Goal: Task Accomplishment & Management: Use online tool/utility

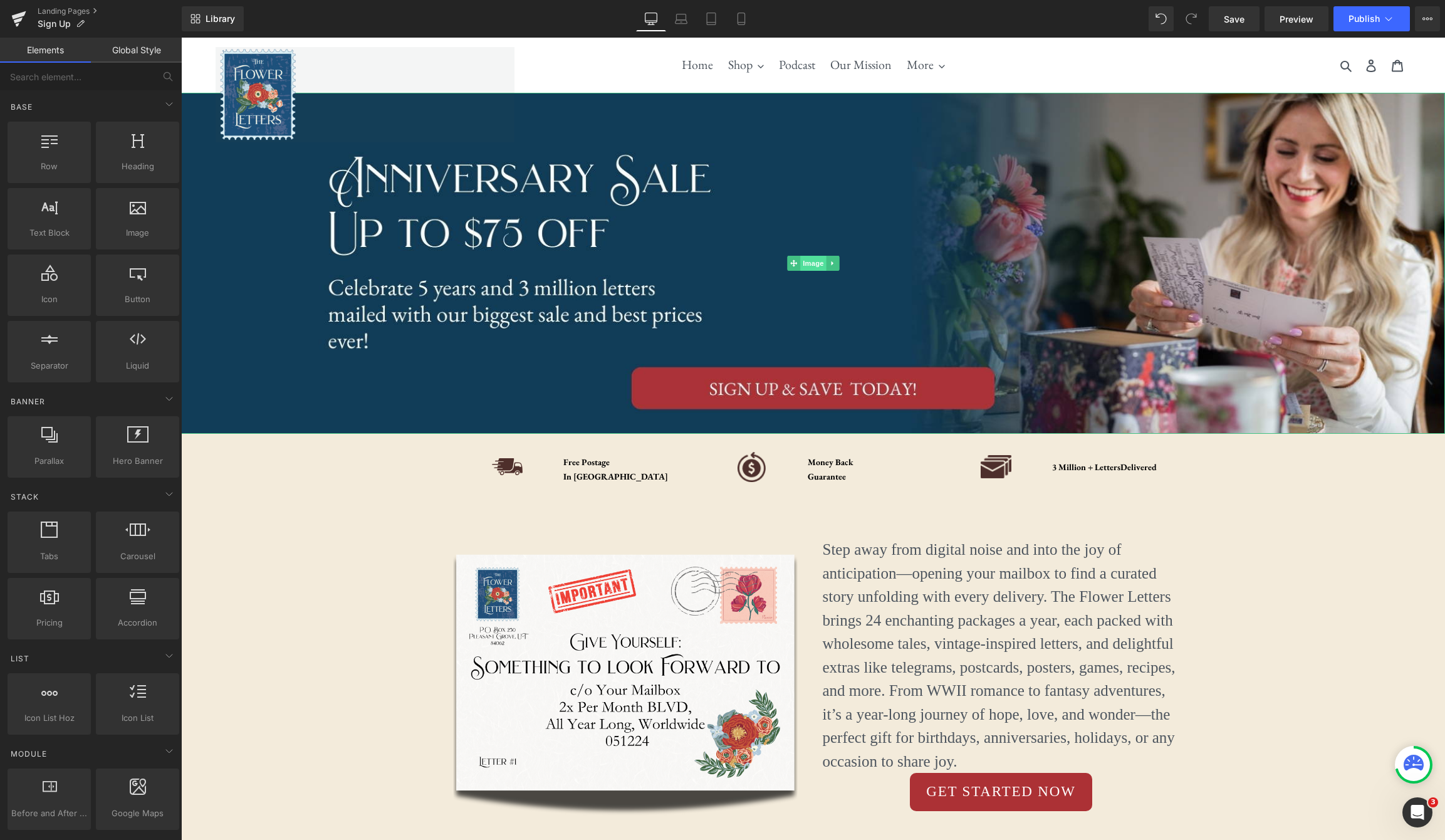
click at [816, 262] on span "Image" at bounding box center [814, 262] width 27 height 15
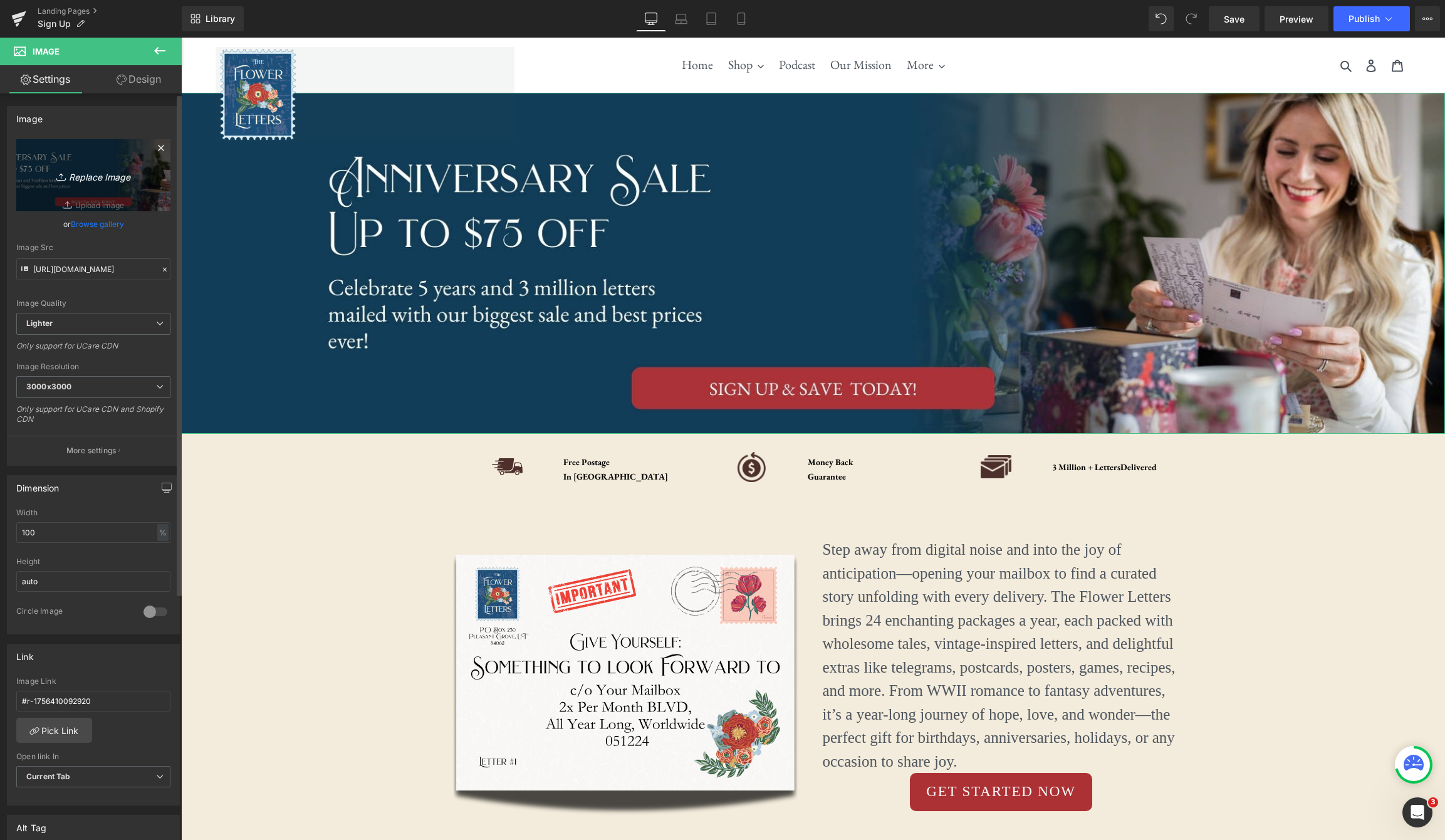
click at [87, 176] on icon "Replace Image" at bounding box center [93, 175] width 100 height 15
type input "C:\fakepath\Letter-Story (2).jpg"
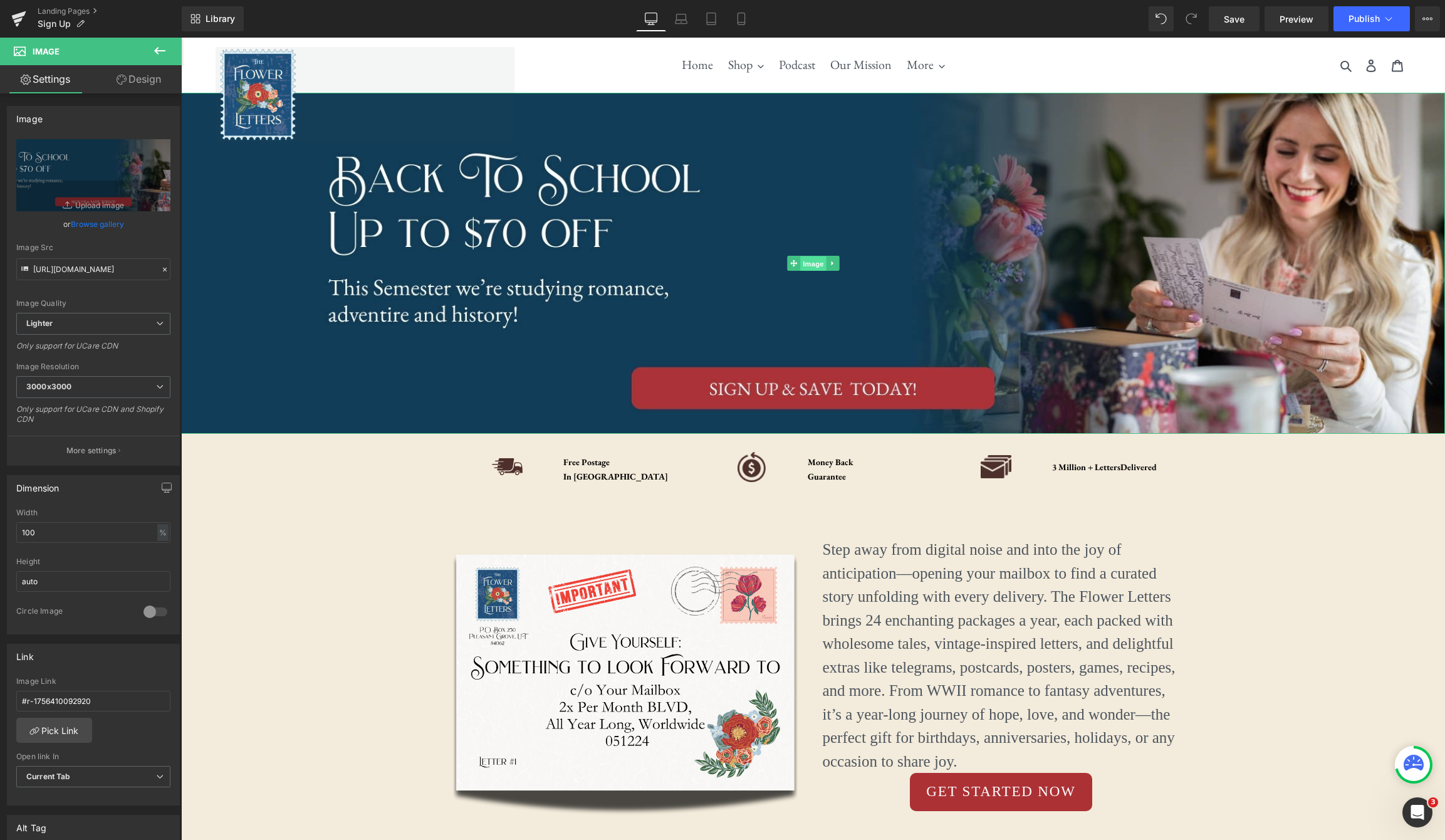
click at [811, 267] on span "Image" at bounding box center [814, 263] width 27 height 15
click at [48, 159] on link "Replace Image" at bounding box center [93, 175] width 154 height 72
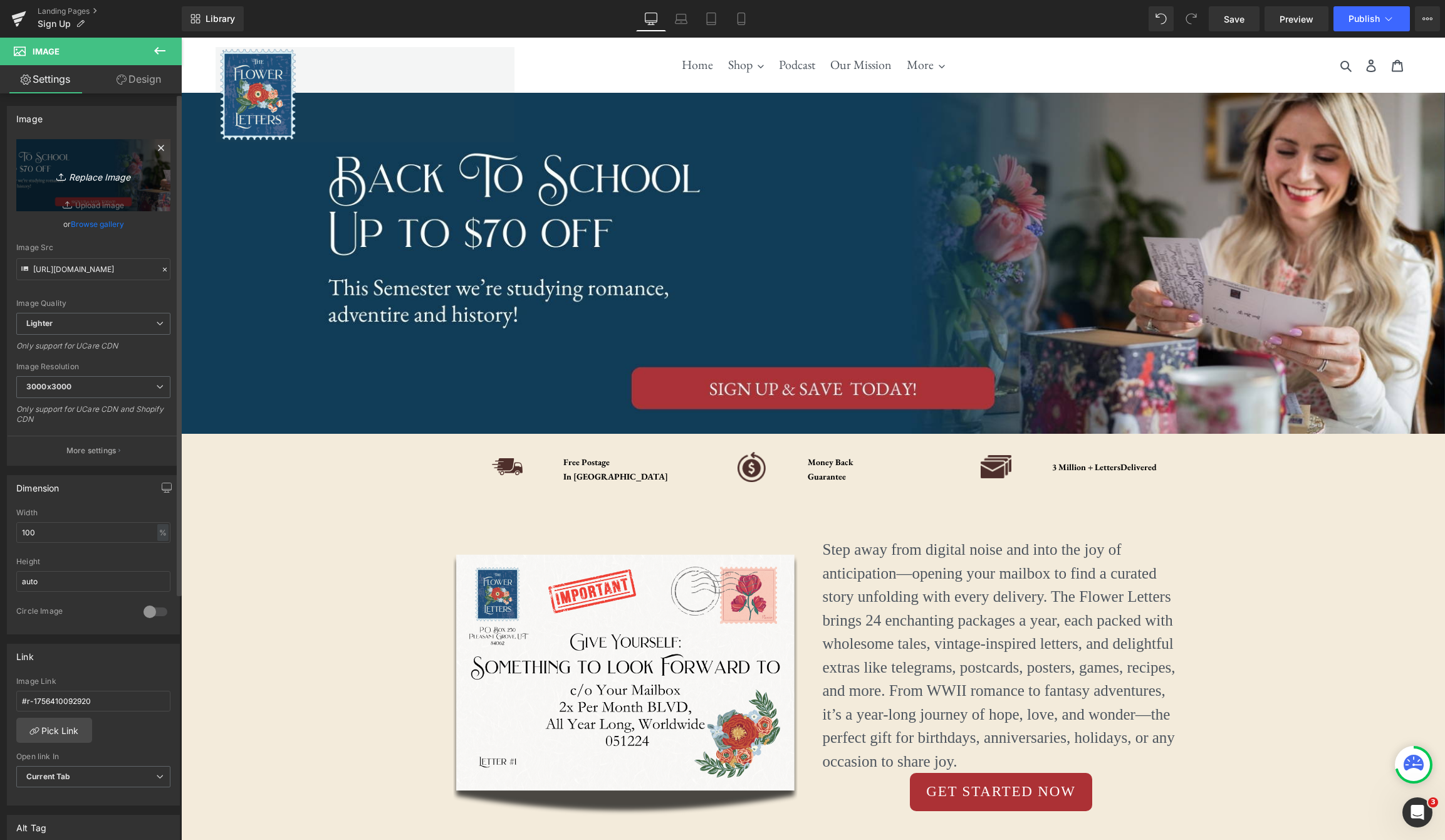
type input "C:\fakepath\Letter-Story (4).jpg"
click at [741, 19] on icon at bounding box center [741, 19] width 13 height 13
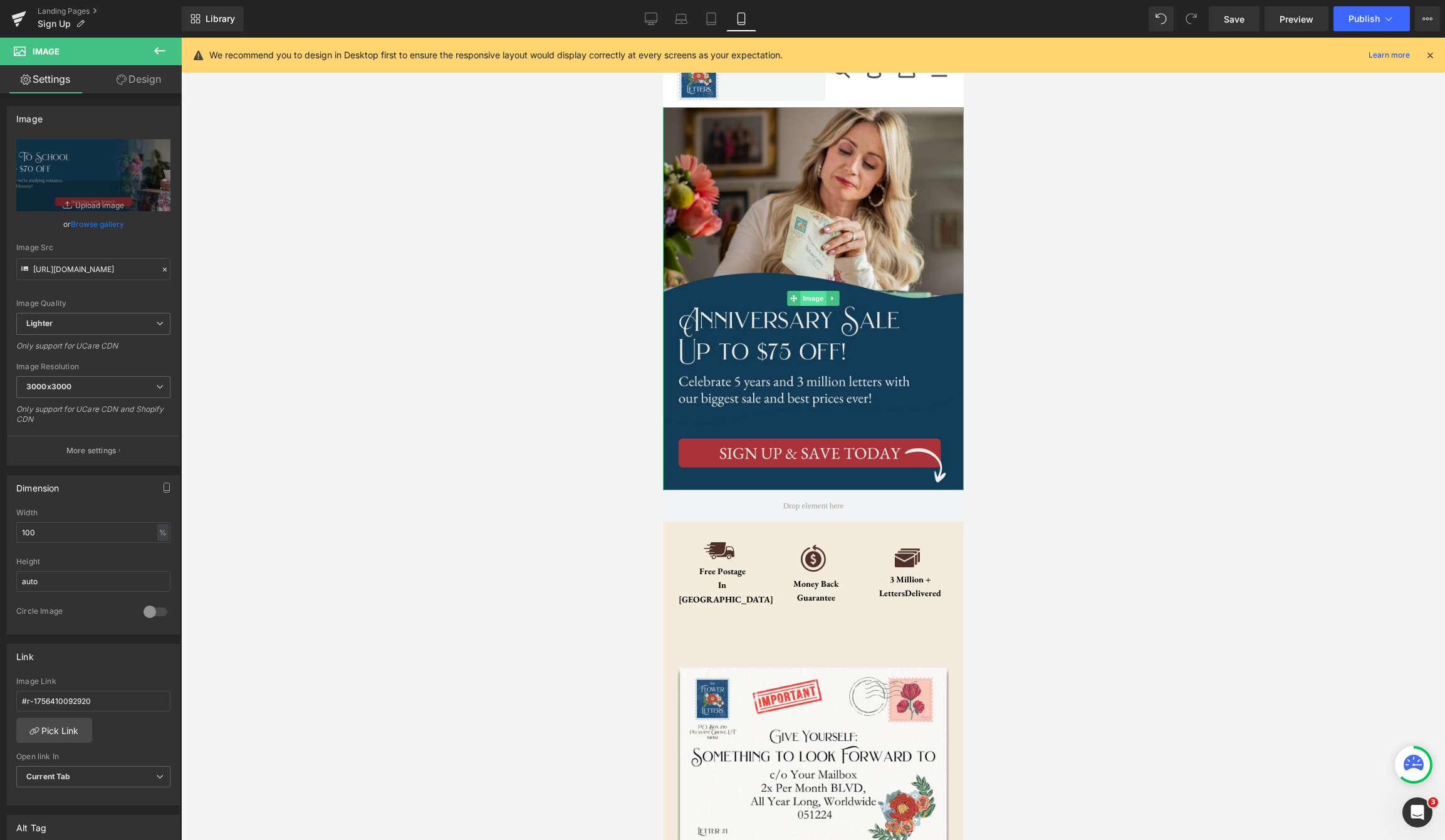
click at [823, 304] on span "Image" at bounding box center [813, 298] width 27 height 15
click at [95, 176] on icon "Replace Image" at bounding box center [93, 175] width 100 height 15
type input "C:\fakepath\Letter-Story.jpg"
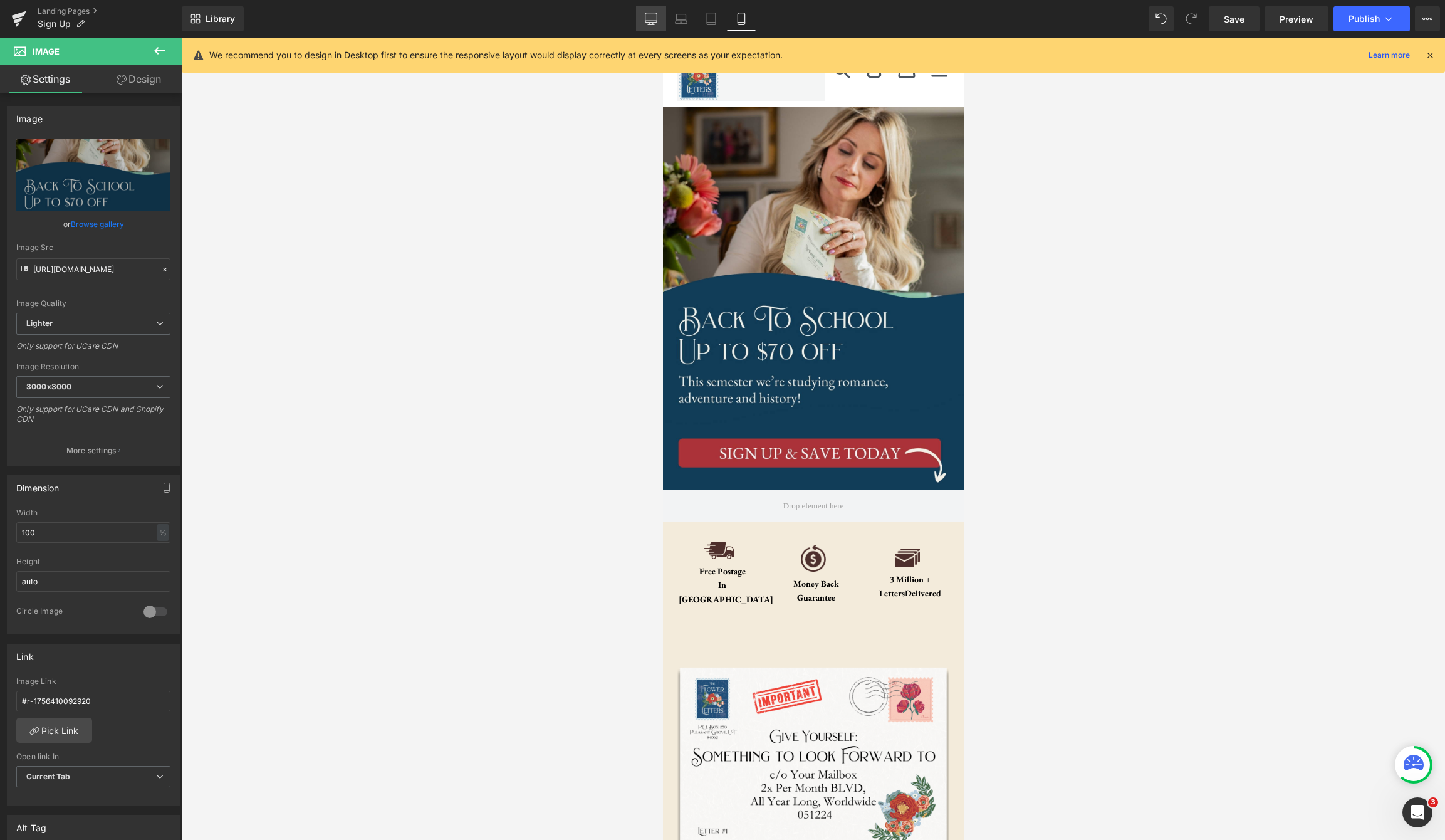
click at [655, 15] on icon at bounding box center [651, 19] width 13 height 13
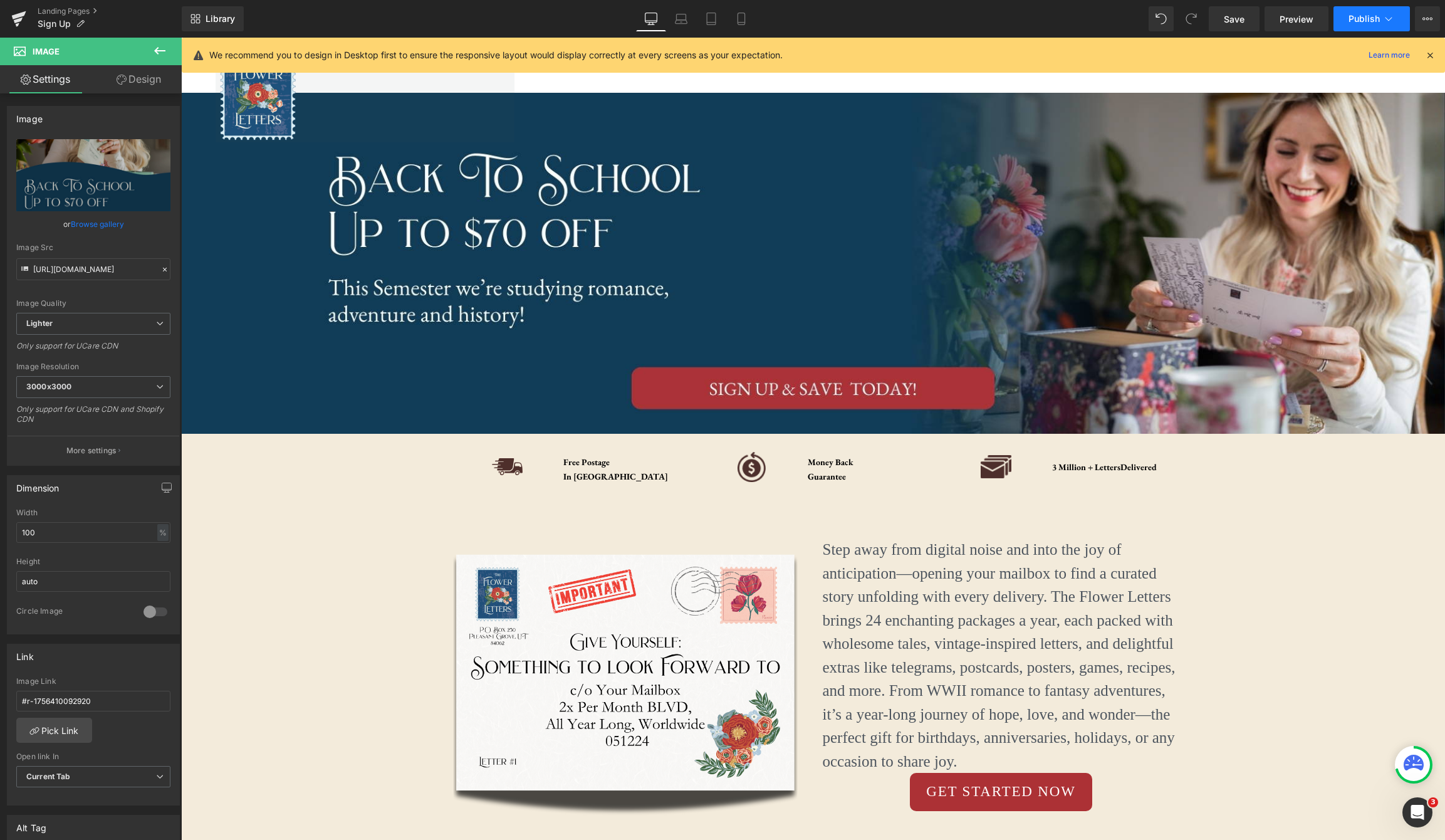
click at [1385, 25] on button "Publish" at bounding box center [1371, 19] width 76 height 25
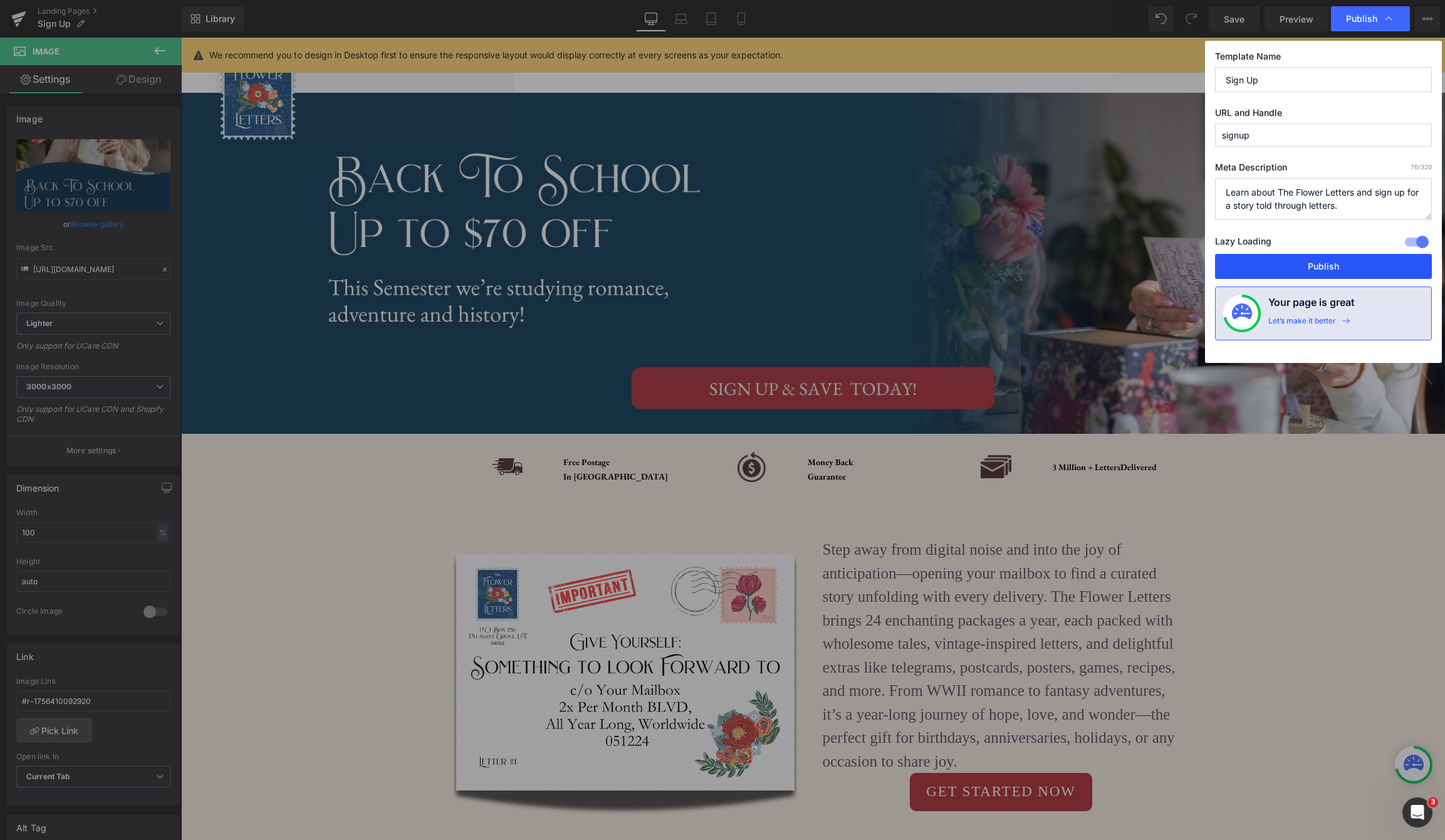
click at [1315, 272] on button "Publish" at bounding box center [1324, 267] width 217 height 25
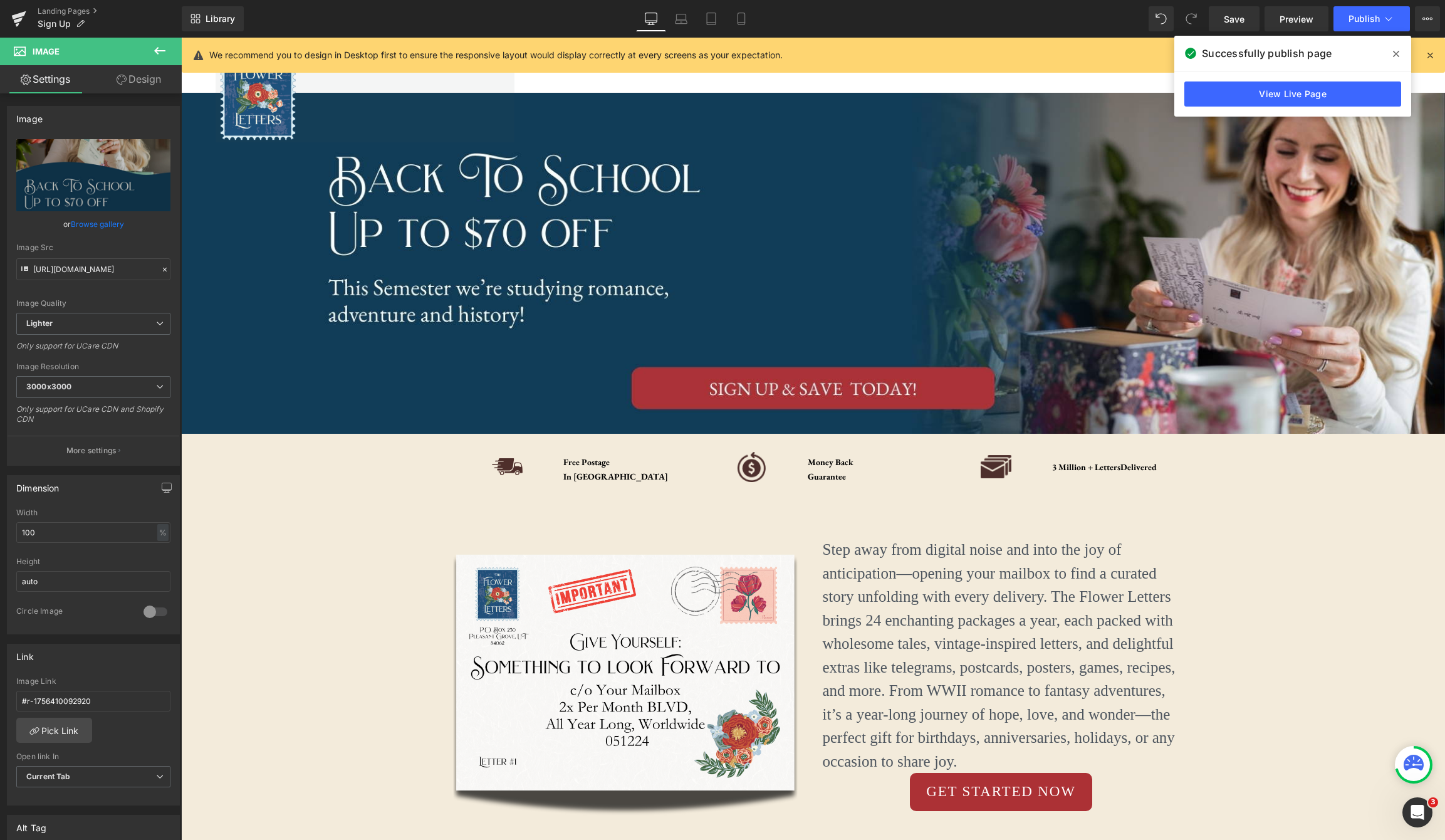
drag, startPoint x: 1393, startPoint y: 51, endPoint x: 1306, endPoint y: 68, distance: 88.6
click at [1393, 51] on icon at bounding box center [1396, 54] width 6 height 6
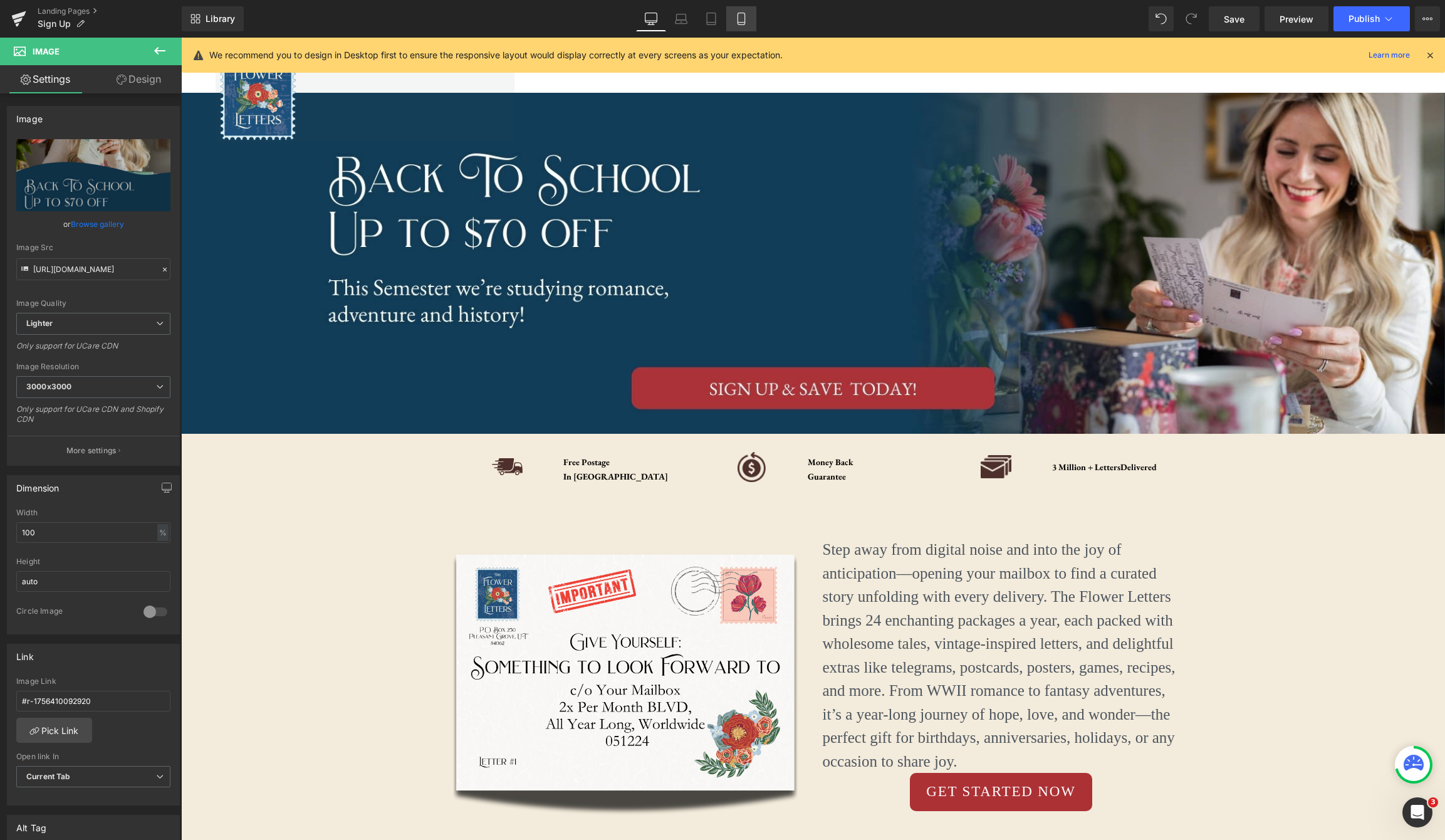
click at [744, 25] on link "Mobile" at bounding box center [741, 19] width 30 height 25
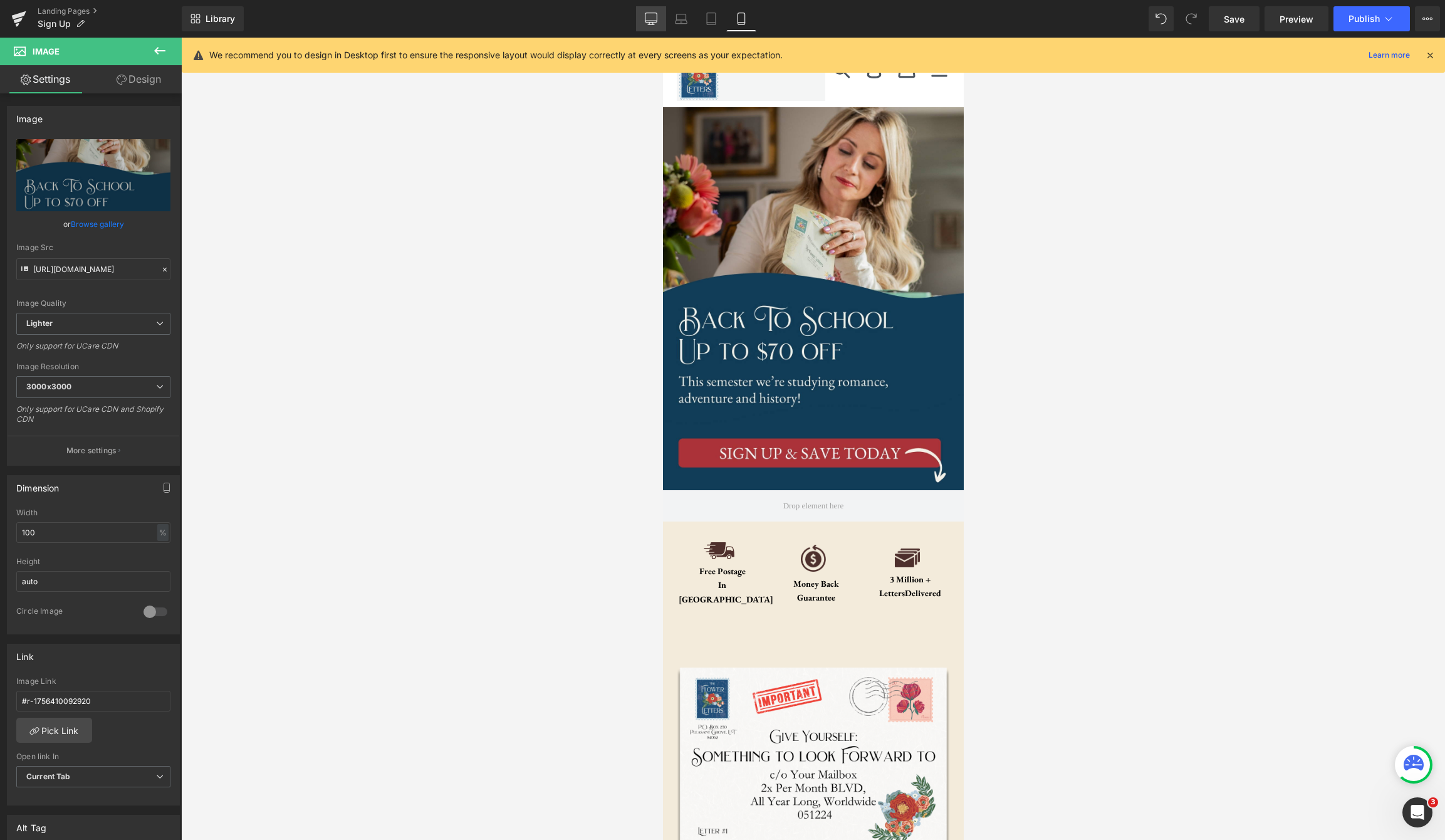
click at [648, 22] on icon at bounding box center [651, 18] width 12 height 9
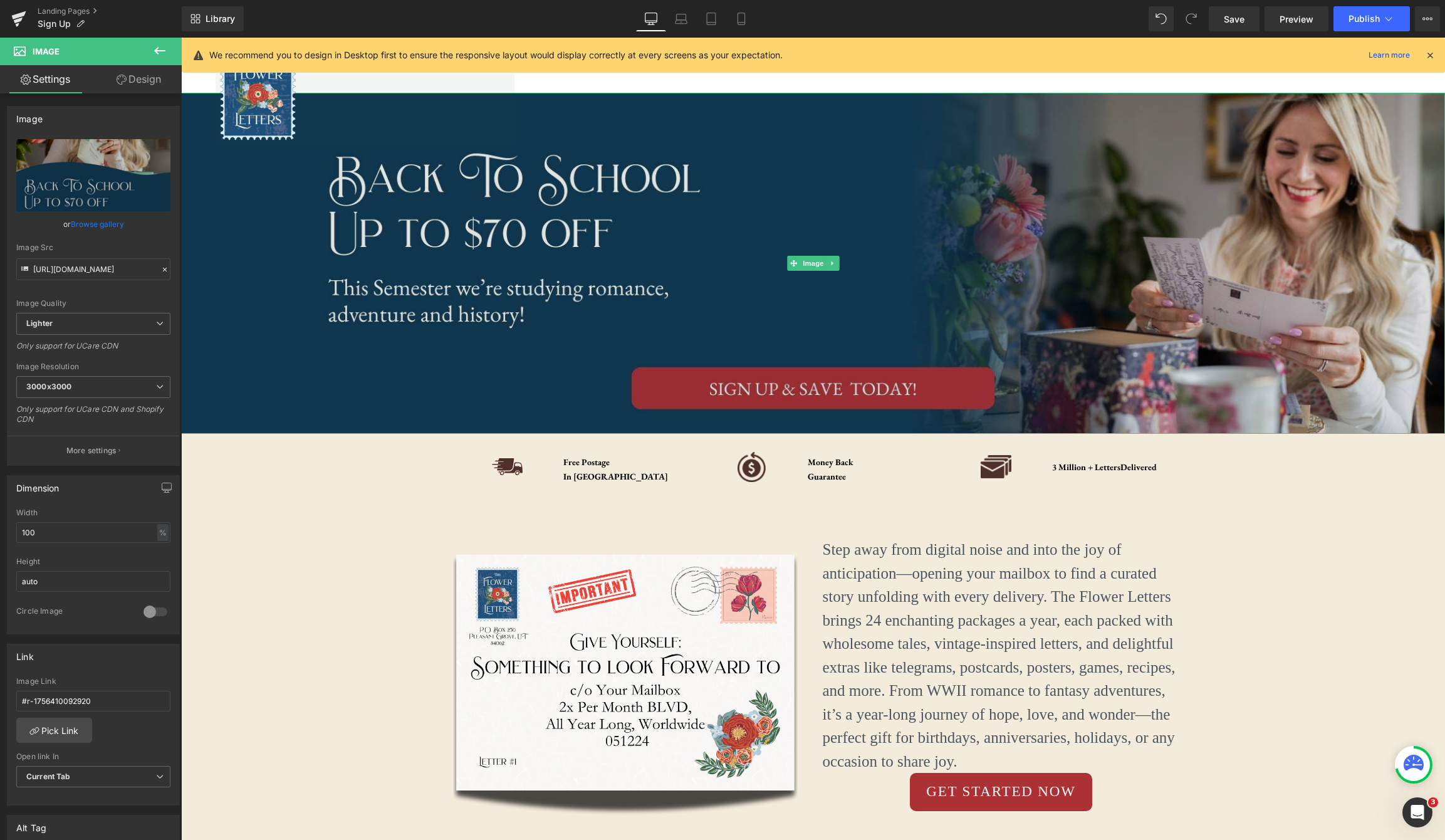
scroll to position [1, 0]
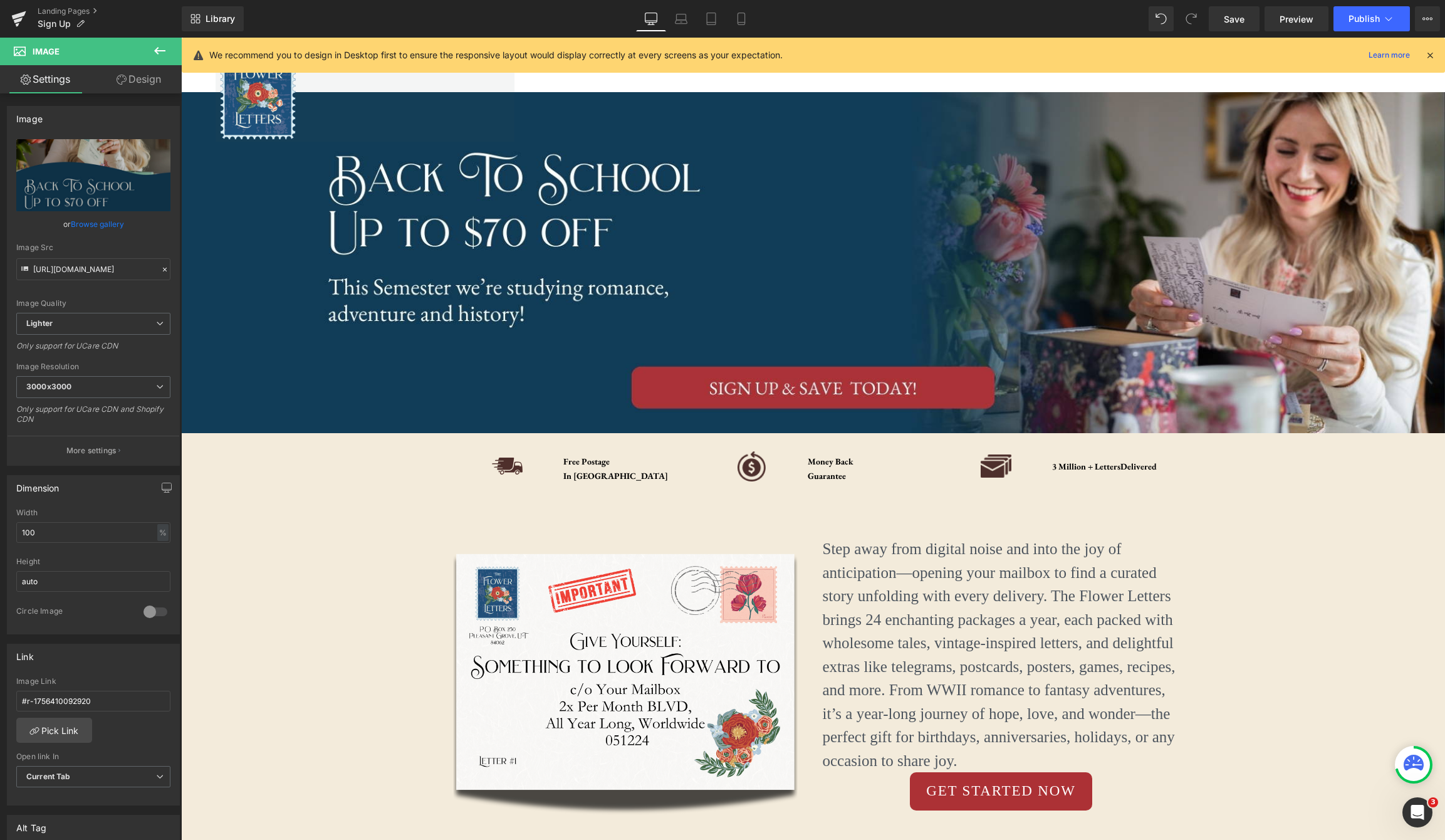
click at [158, 51] on icon at bounding box center [160, 50] width 15 height 15
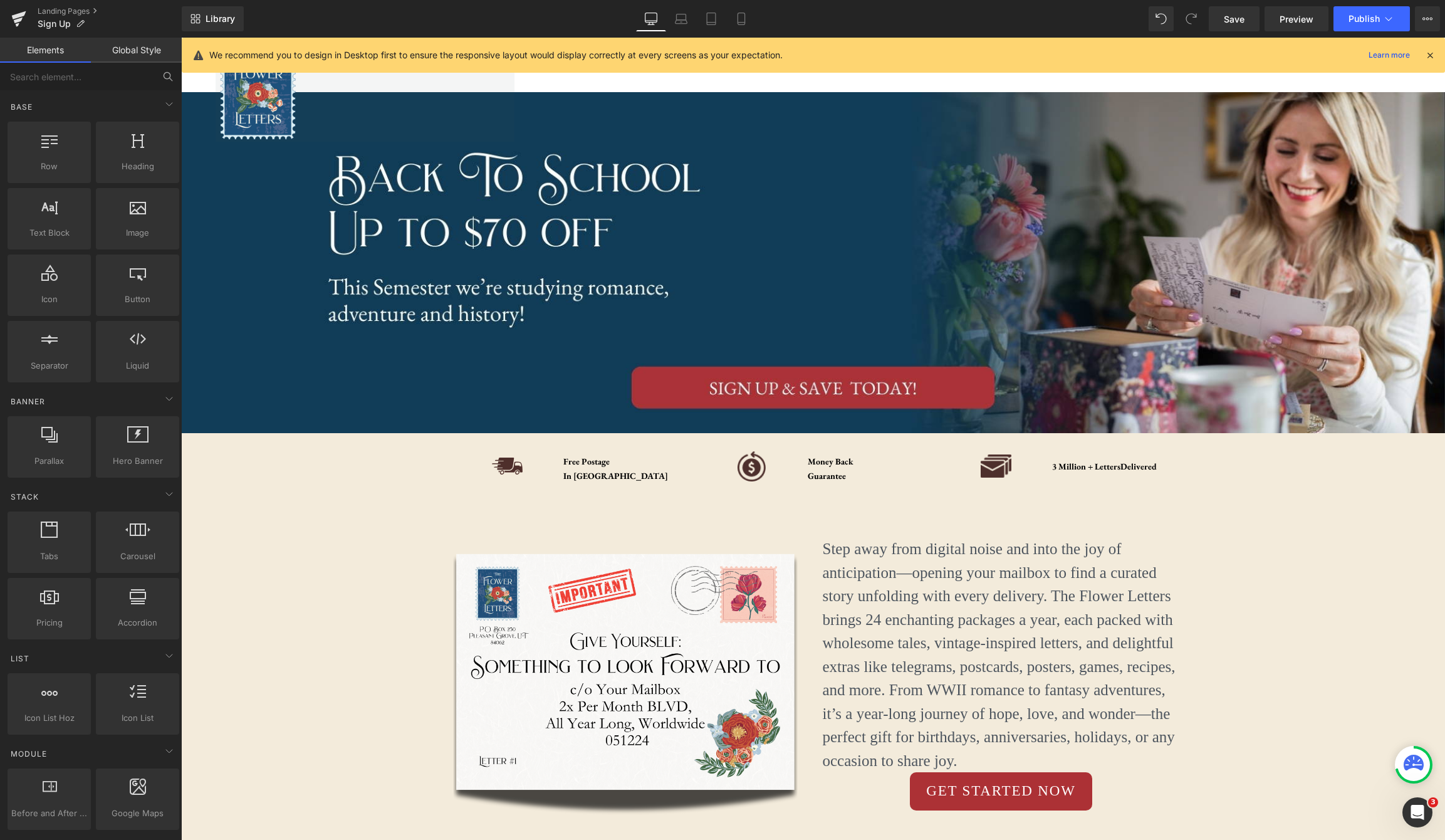
click at [169, 80] on icon at bounding box center [168, 76] width 11 height 11
click at [129, 76] on input "text" at bounding box center [77, 76] width 154 height 27
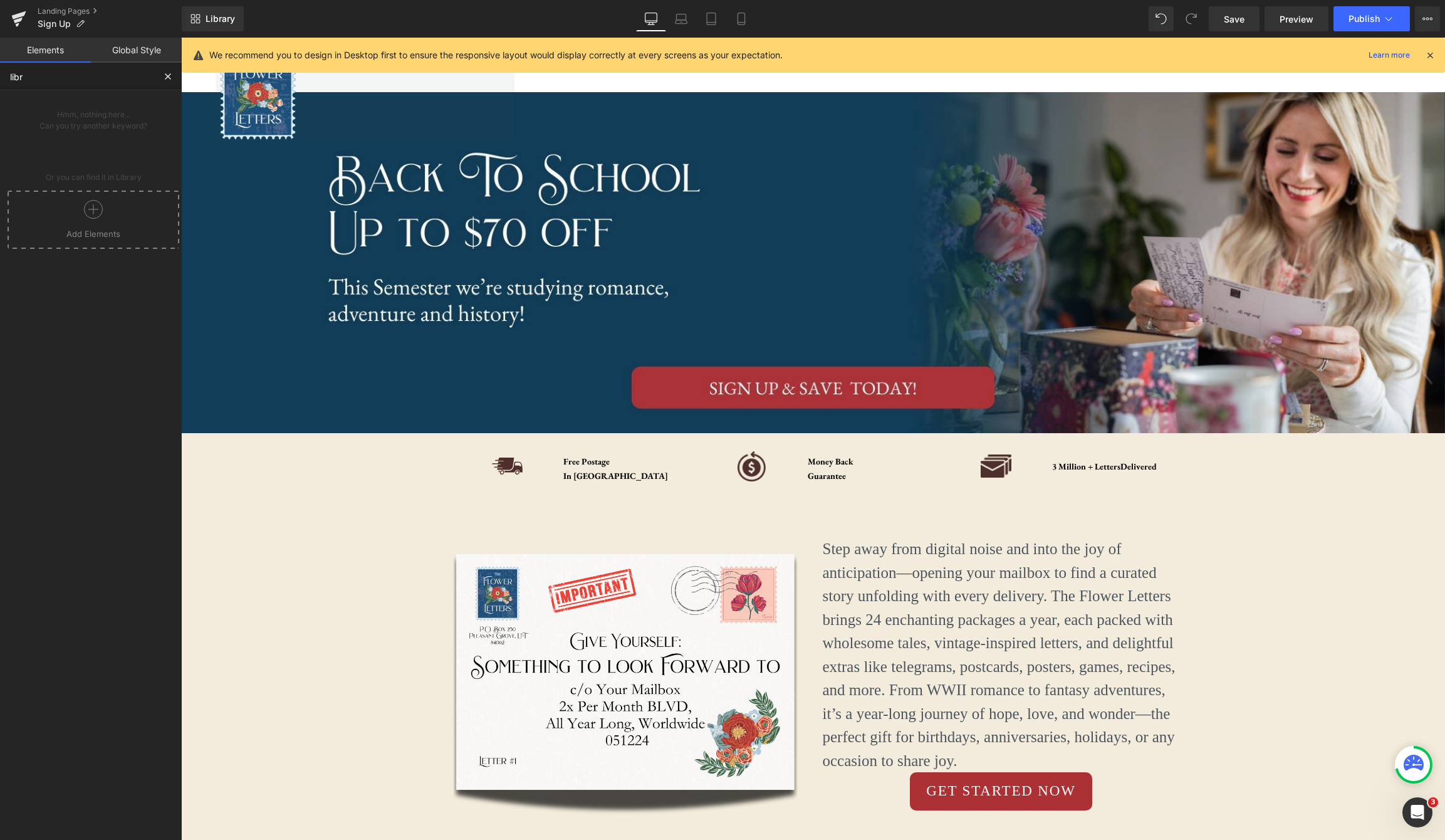
click at [95, 207] on icon at bounding box center [93, 209] width 19 height 19
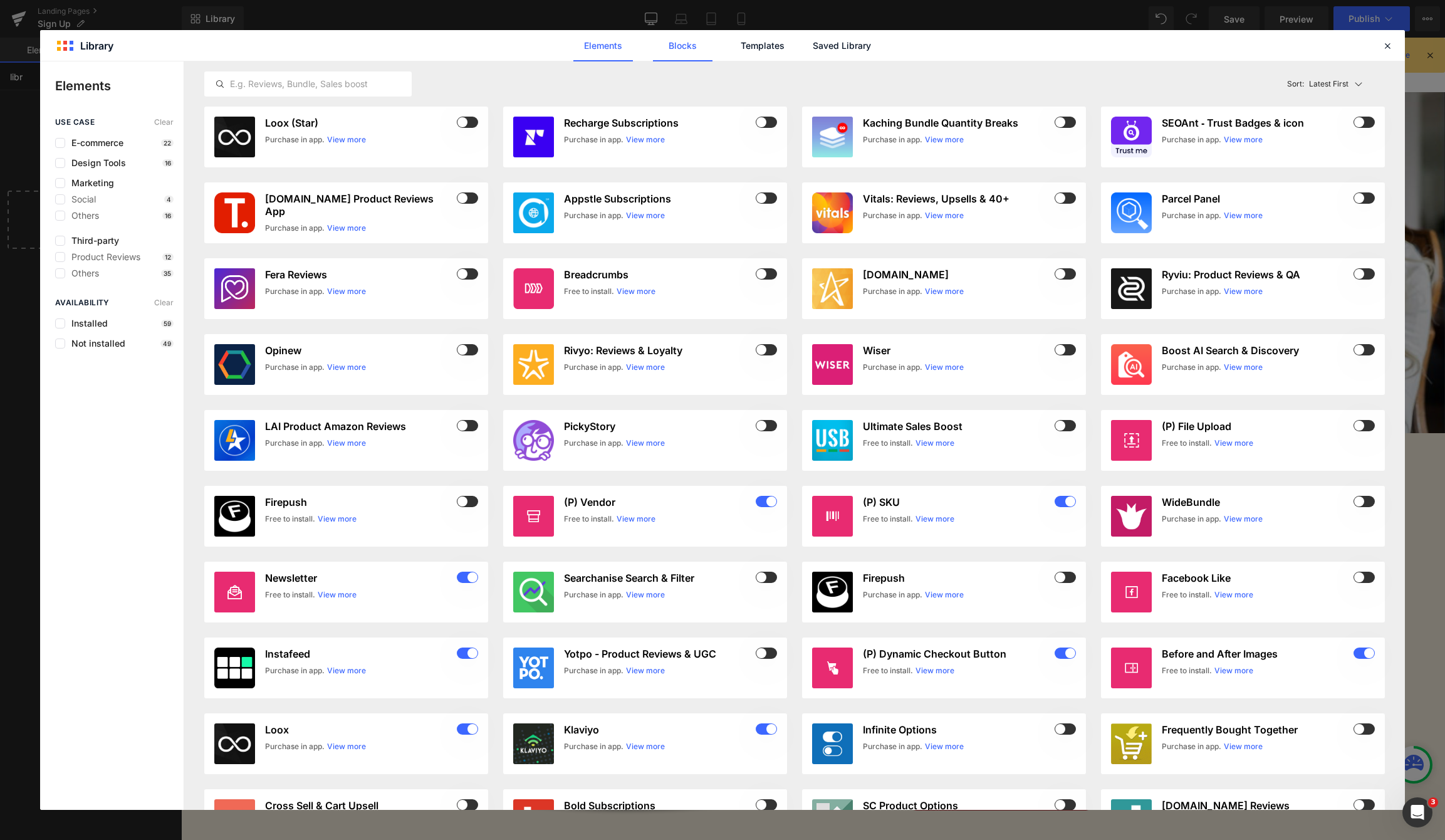
type input "libr"
click at [812, 50] on link "Blocks" at bounding box center [842, 46] width 60 height 31
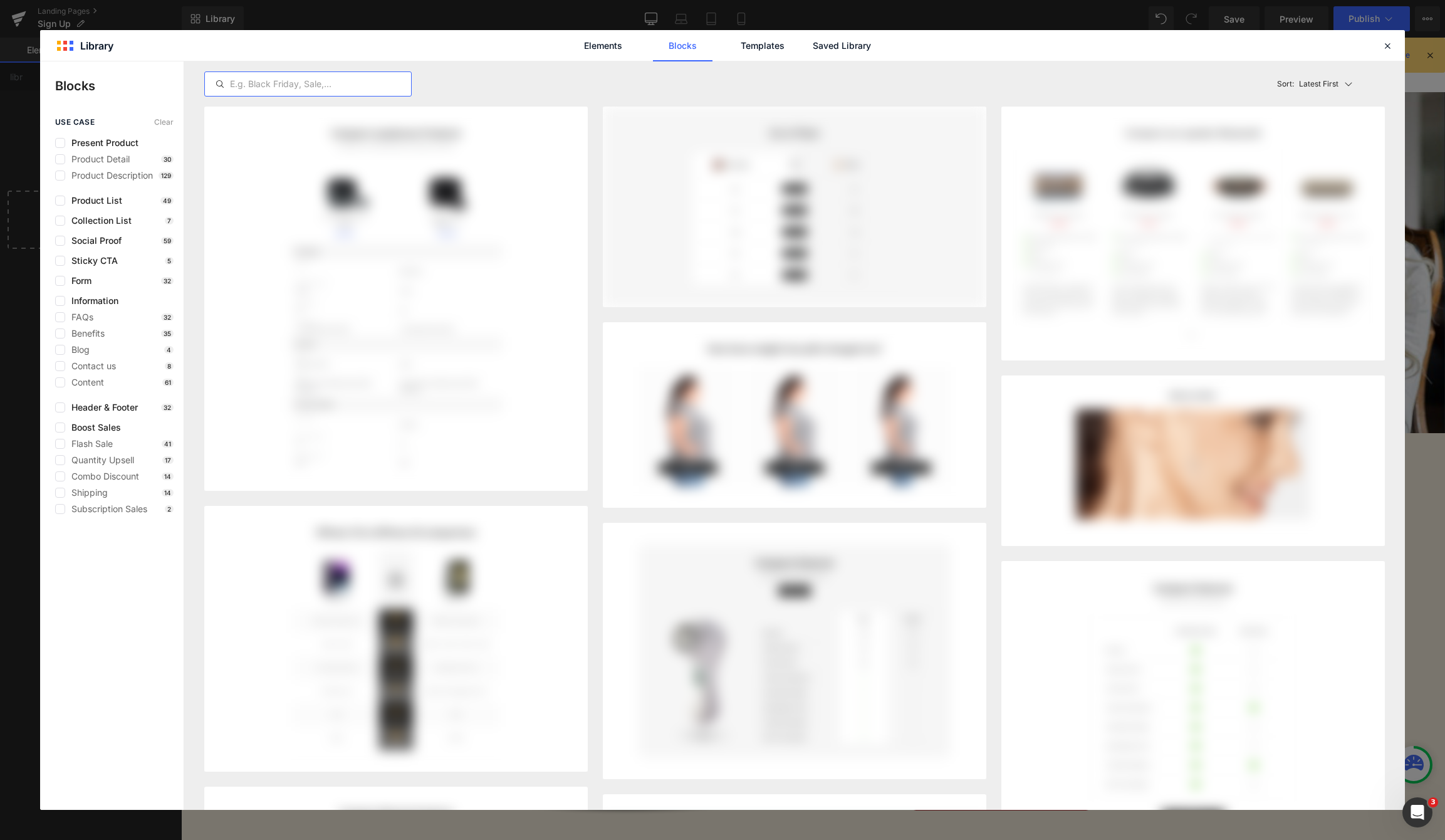
click at [371, 84] on input "text" at bounding box center [308, 83] width 207 height 15
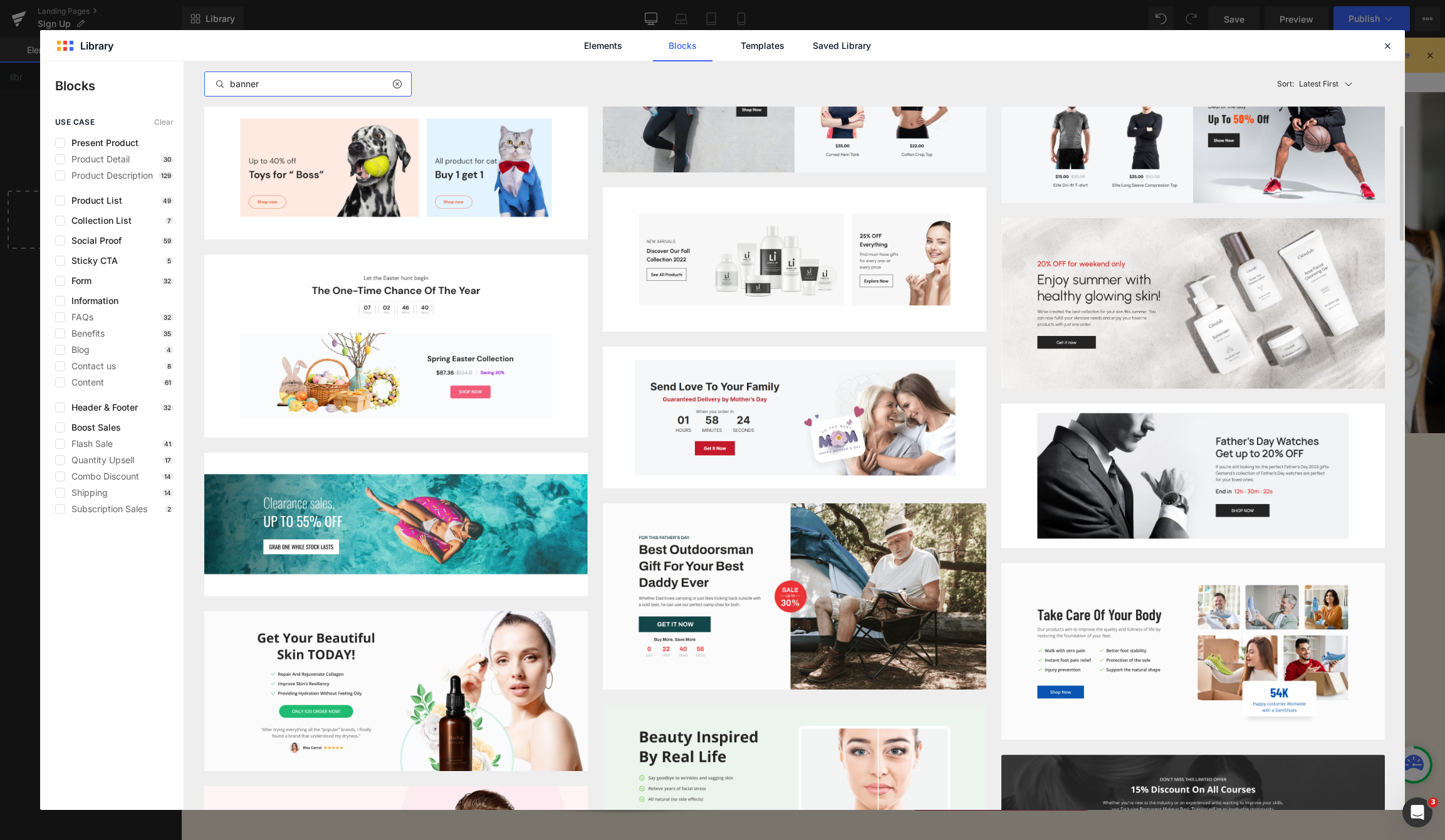
scroll to position [0, 0]
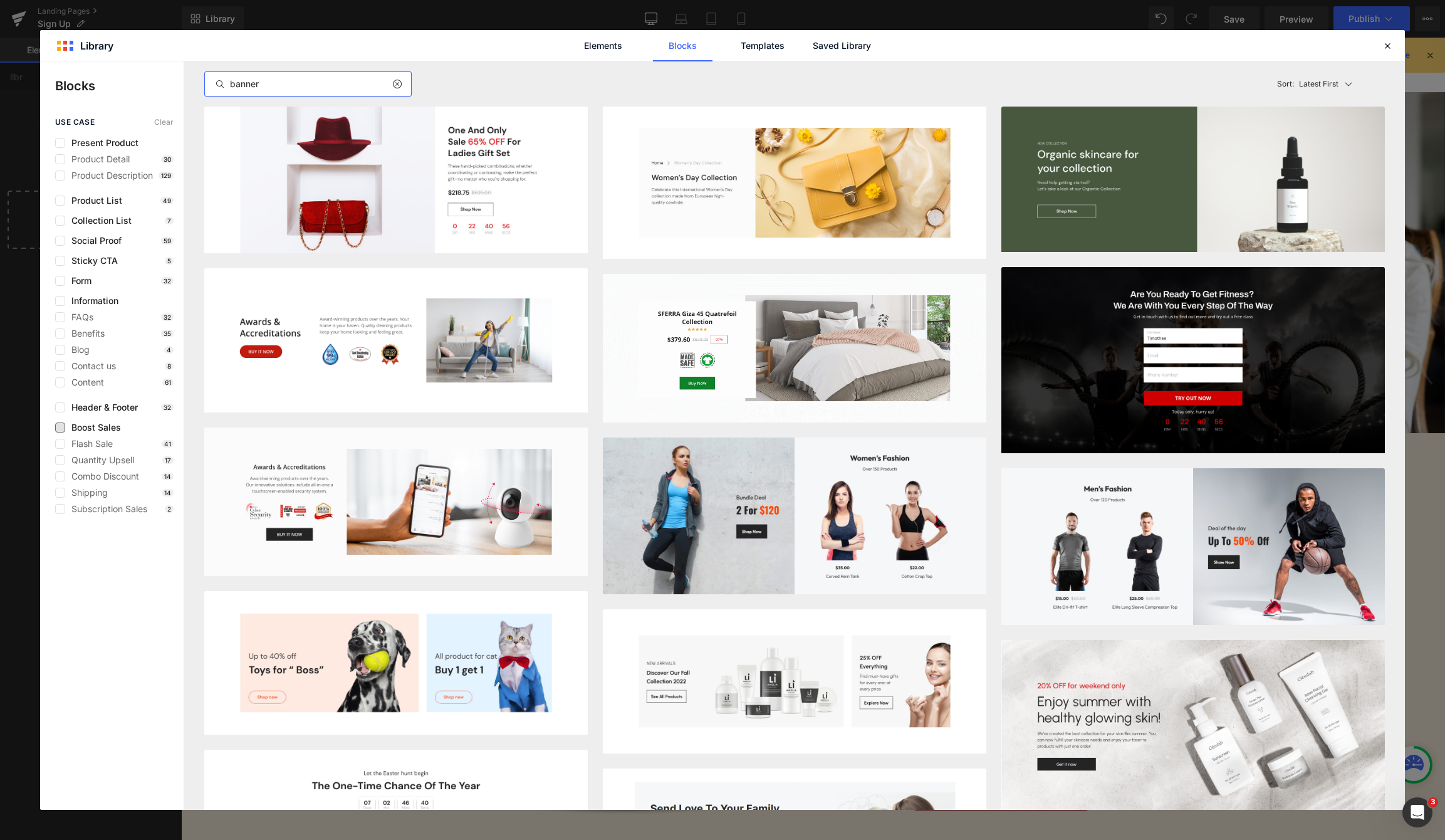
type input "banner"
click at [104, 424] on span "Boost Sales" at bounding box center [93, 427] width 56 height 10
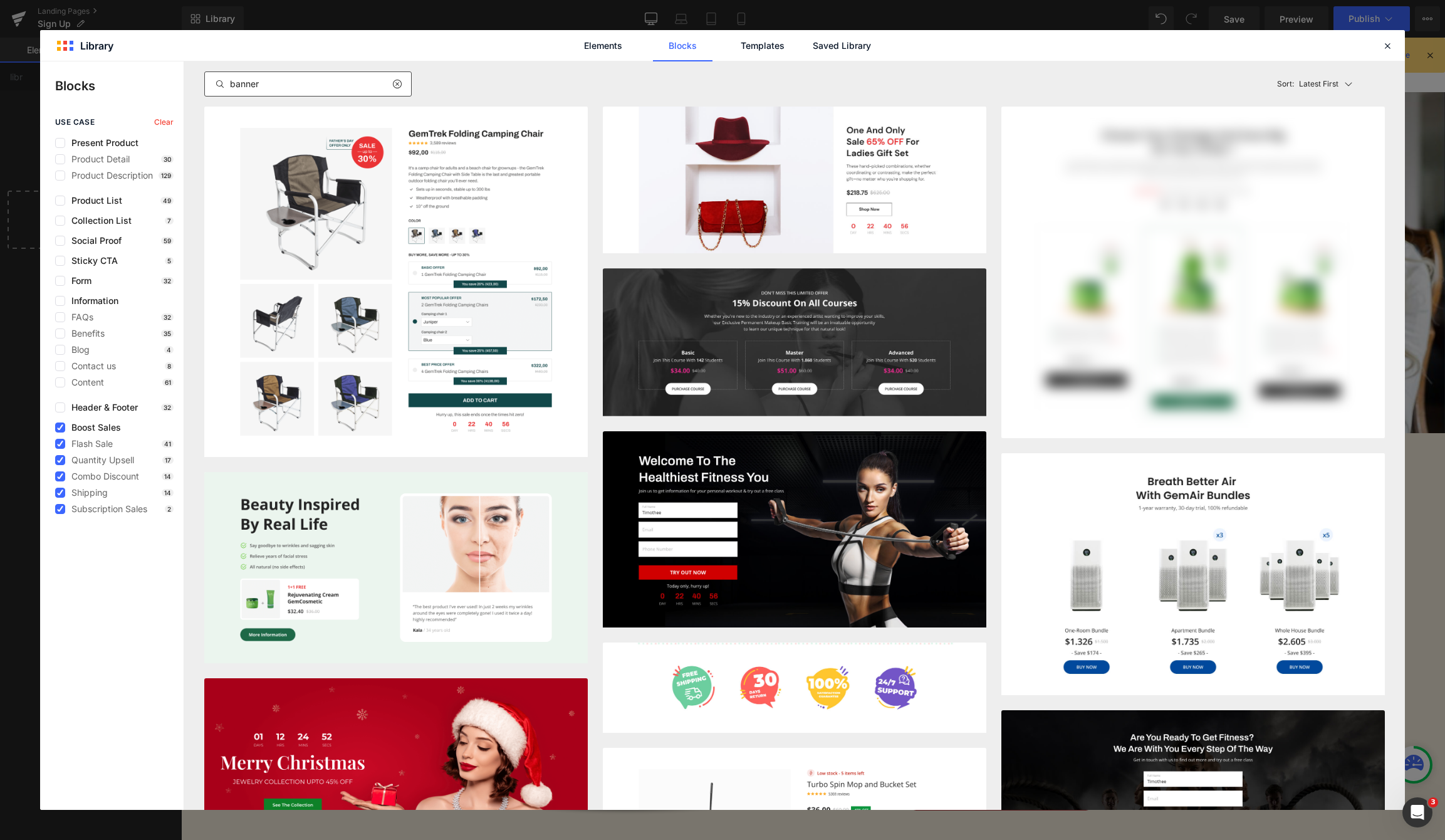
click at [398, 81] on icon at bounding box center [396, 84] width 9 height 10
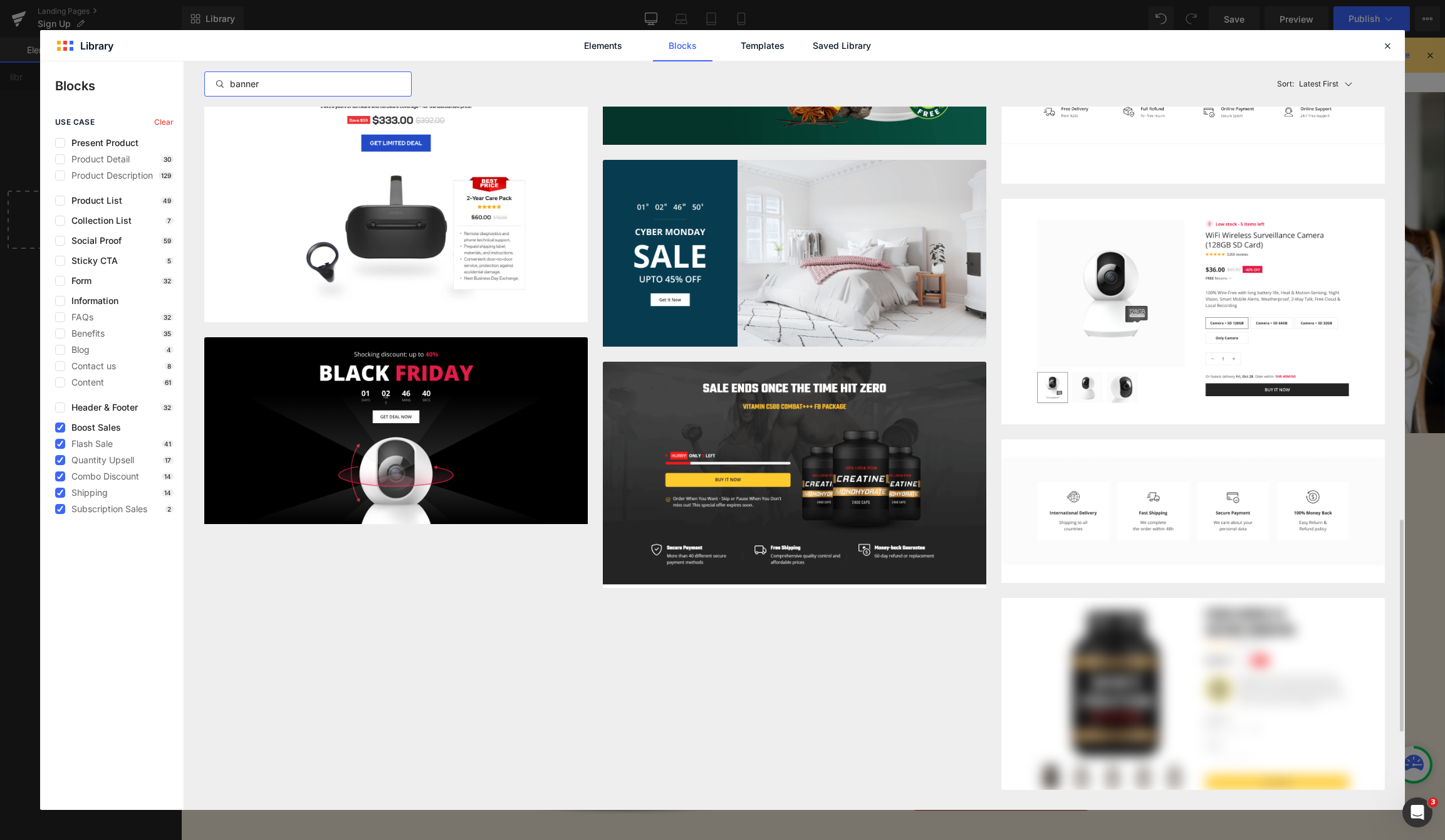
scroll to position [2132, 0]
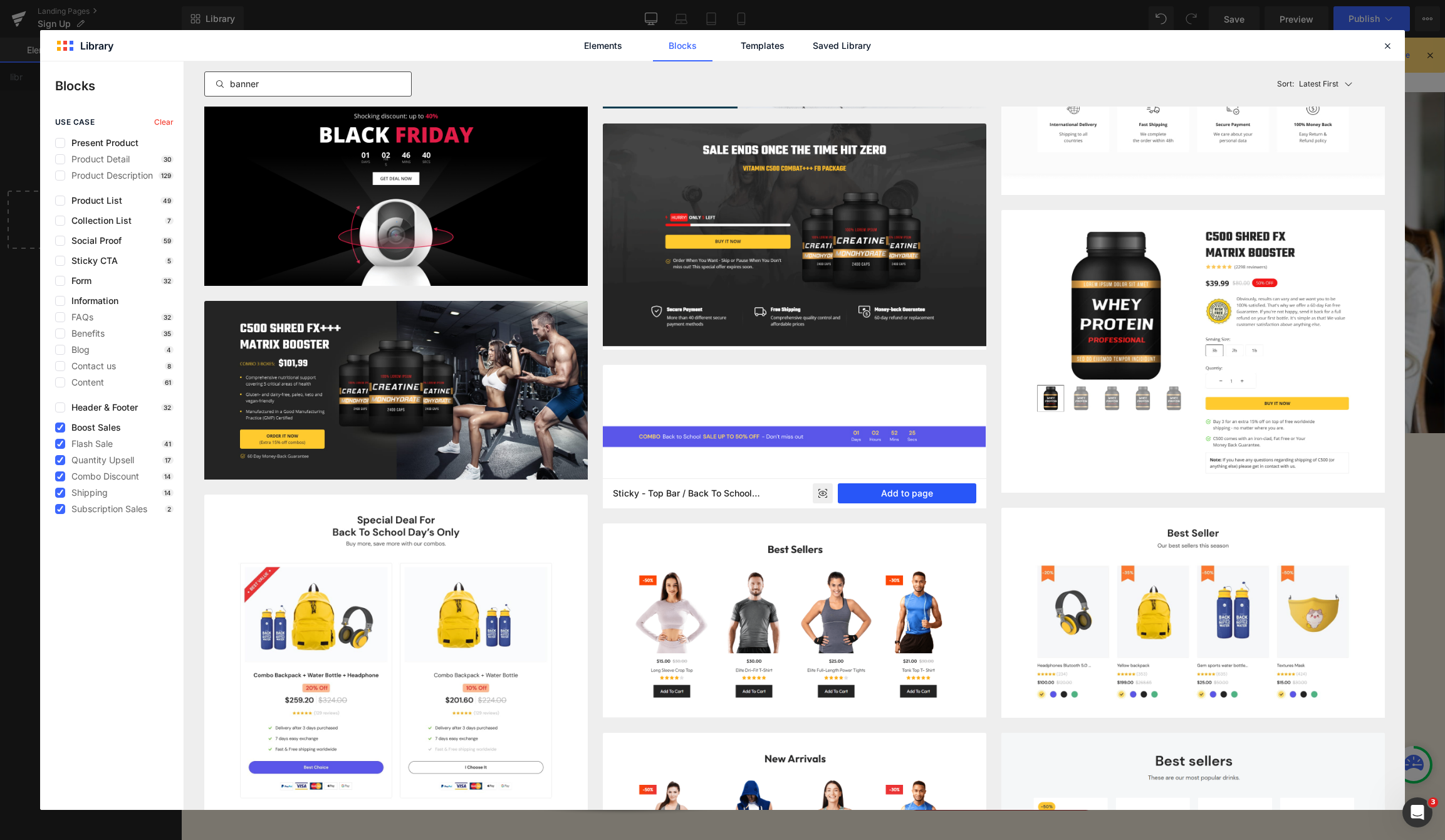
click at [913, 493] on button "Add to page" at bounding box center [907, 493] width 139 height 20
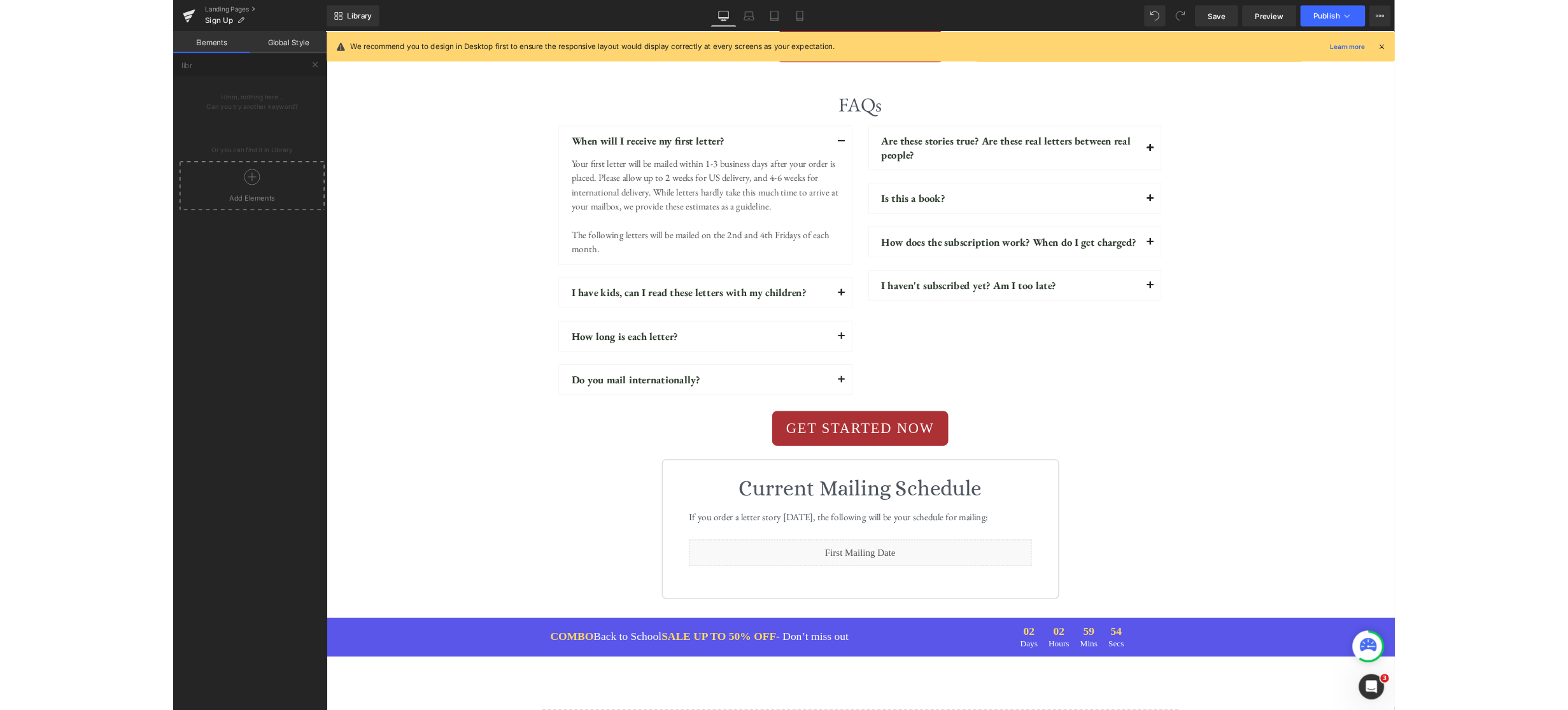
scroll to position [5154, 0]
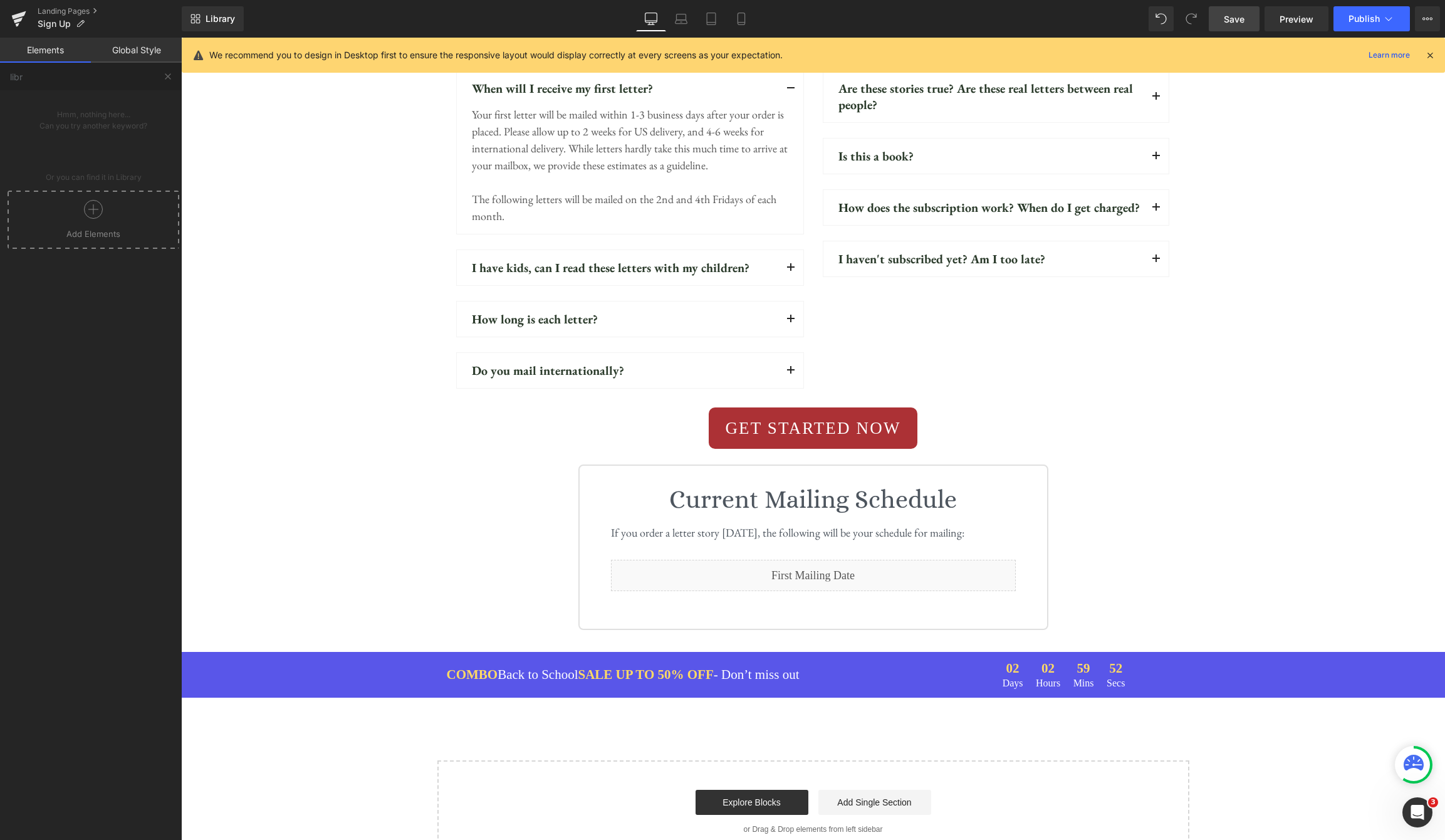
click at [1231, 27] on link "Save" at bounding box center [1234, 19] width 51 height 25
click at [1299, 20] on span "Preview" at bounding box center [1297, 19] width 34 height 13
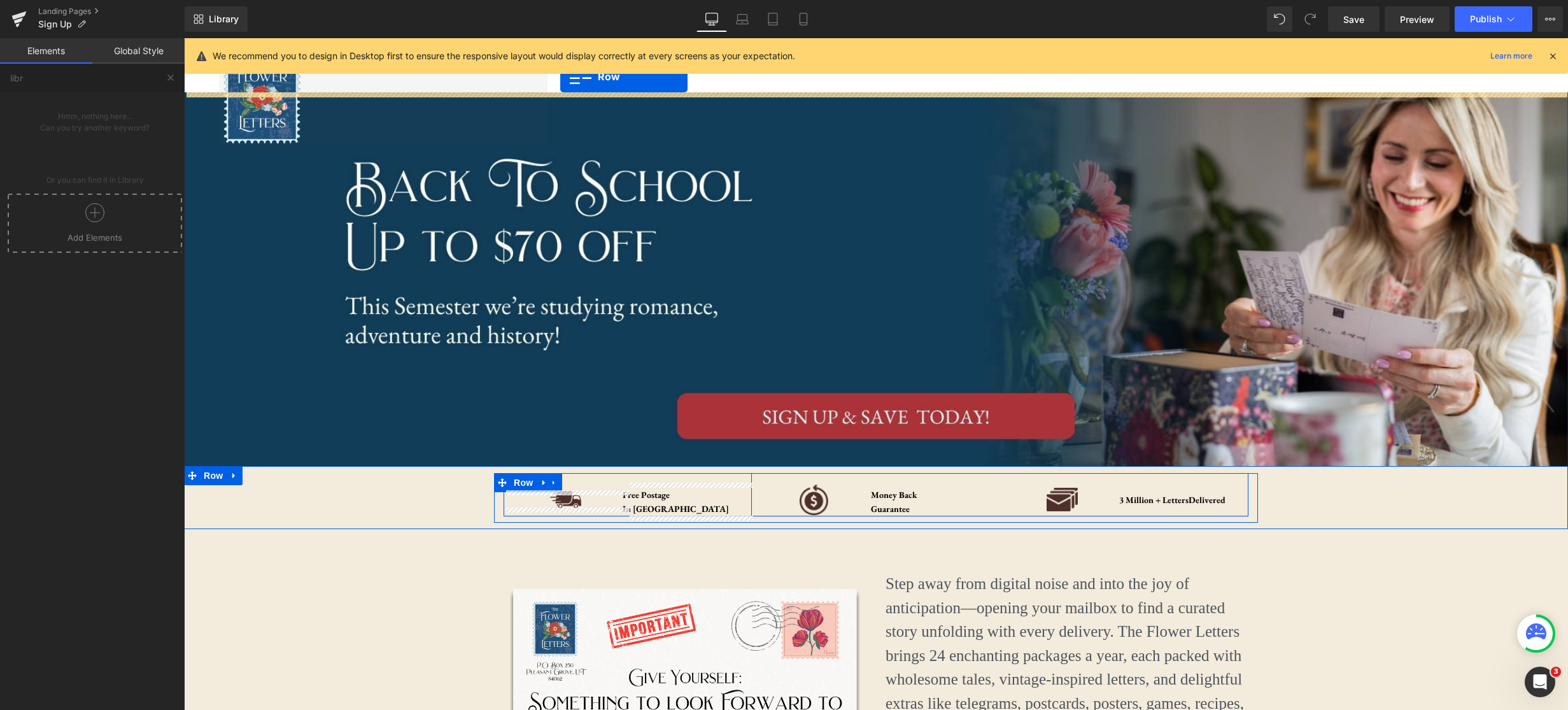
scroll to position [0, 0]
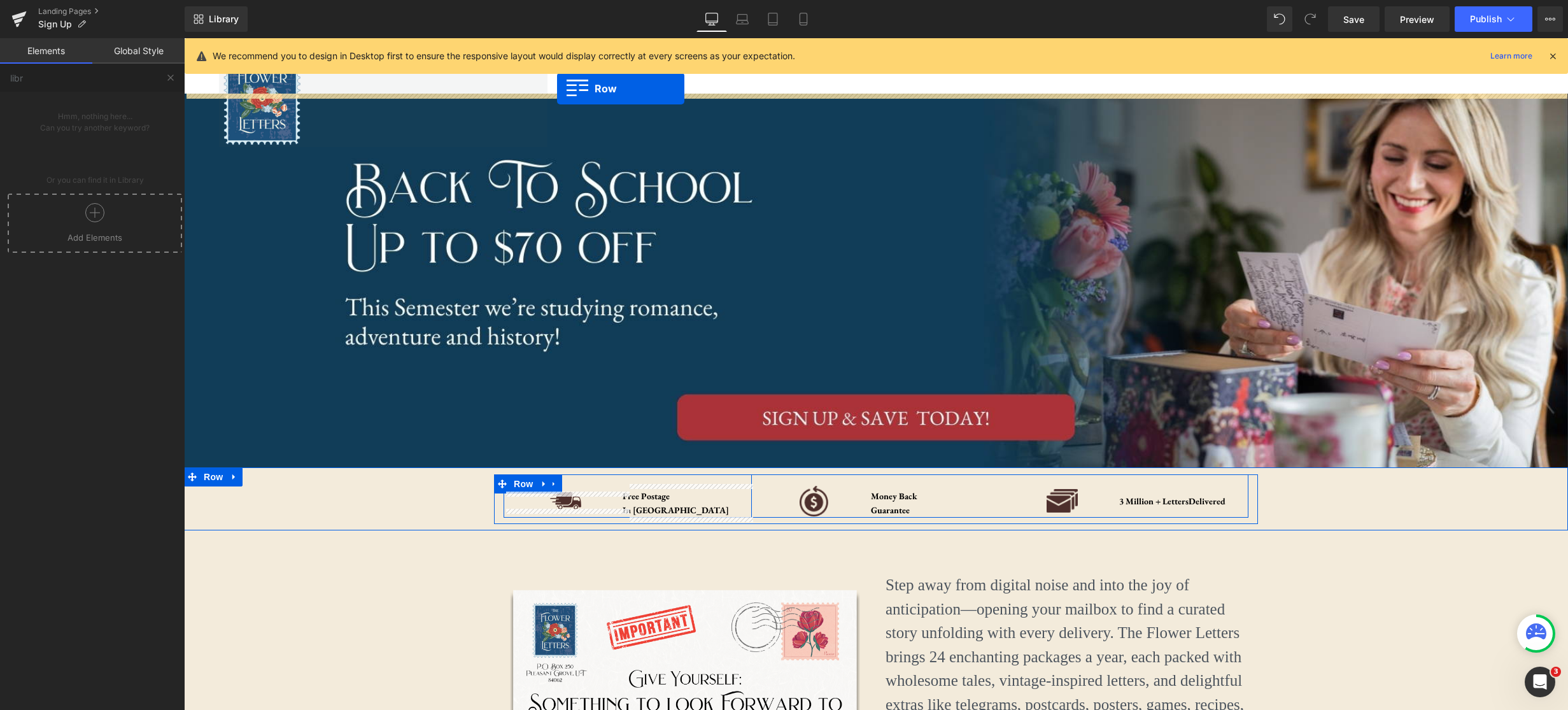
drag, startPoint x: 194, startPoint y: 612, endPoint x: 556, endPoint y: 89, distance: 636.1
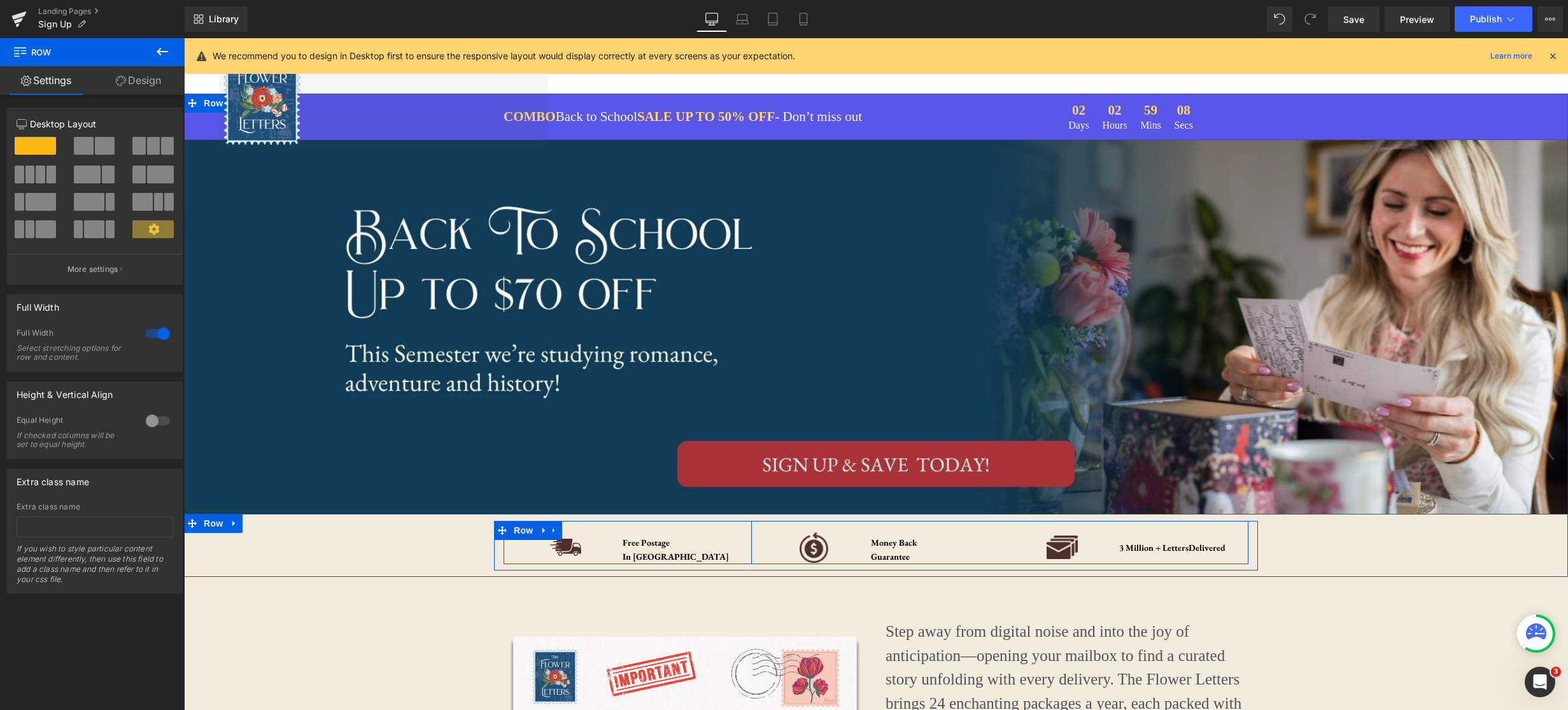
click at [158, 73] on link "Design" at bounding box center [139, 80] width 92 height 28
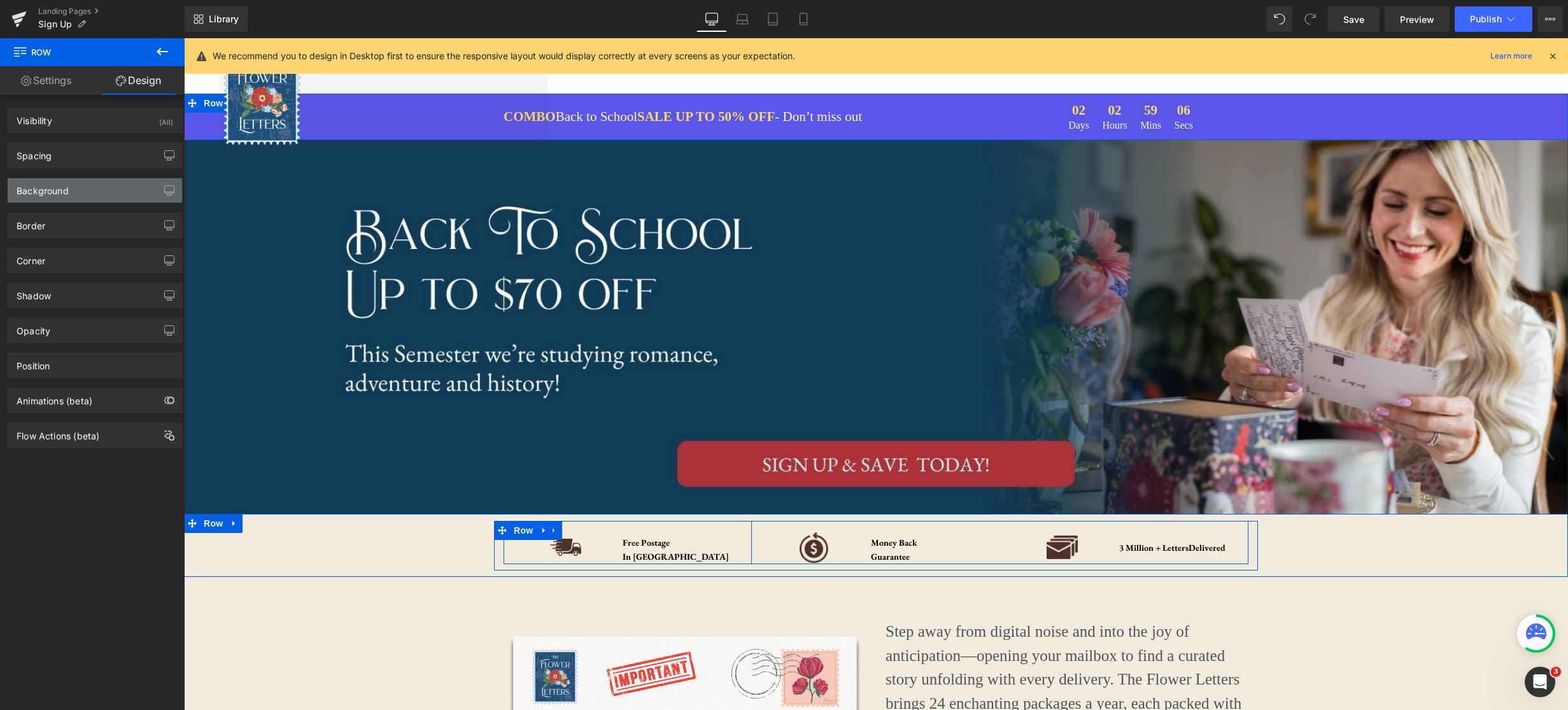
click at [94, 193] on div "Background" at bounding box center [95, 191] width 174 height 24
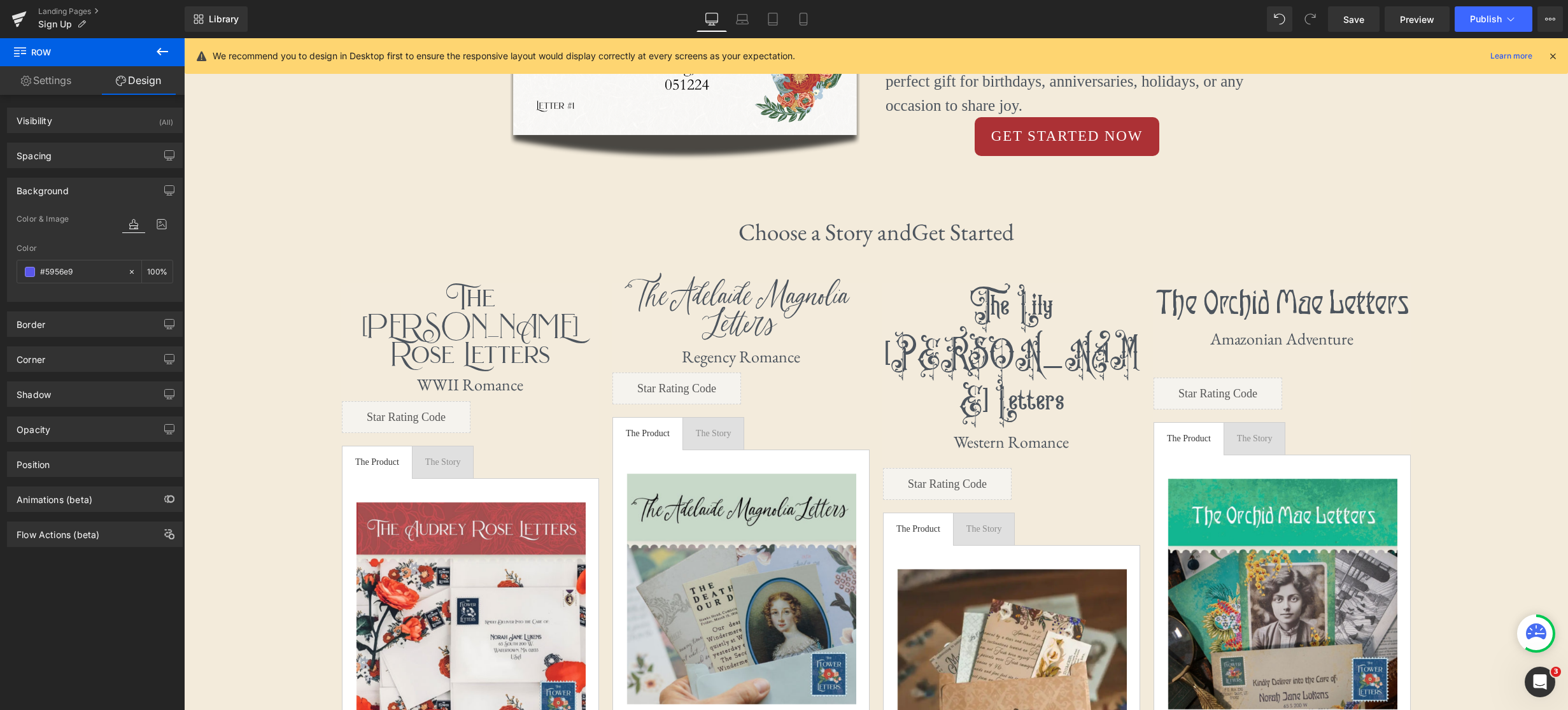
scroll to position [714, 0]
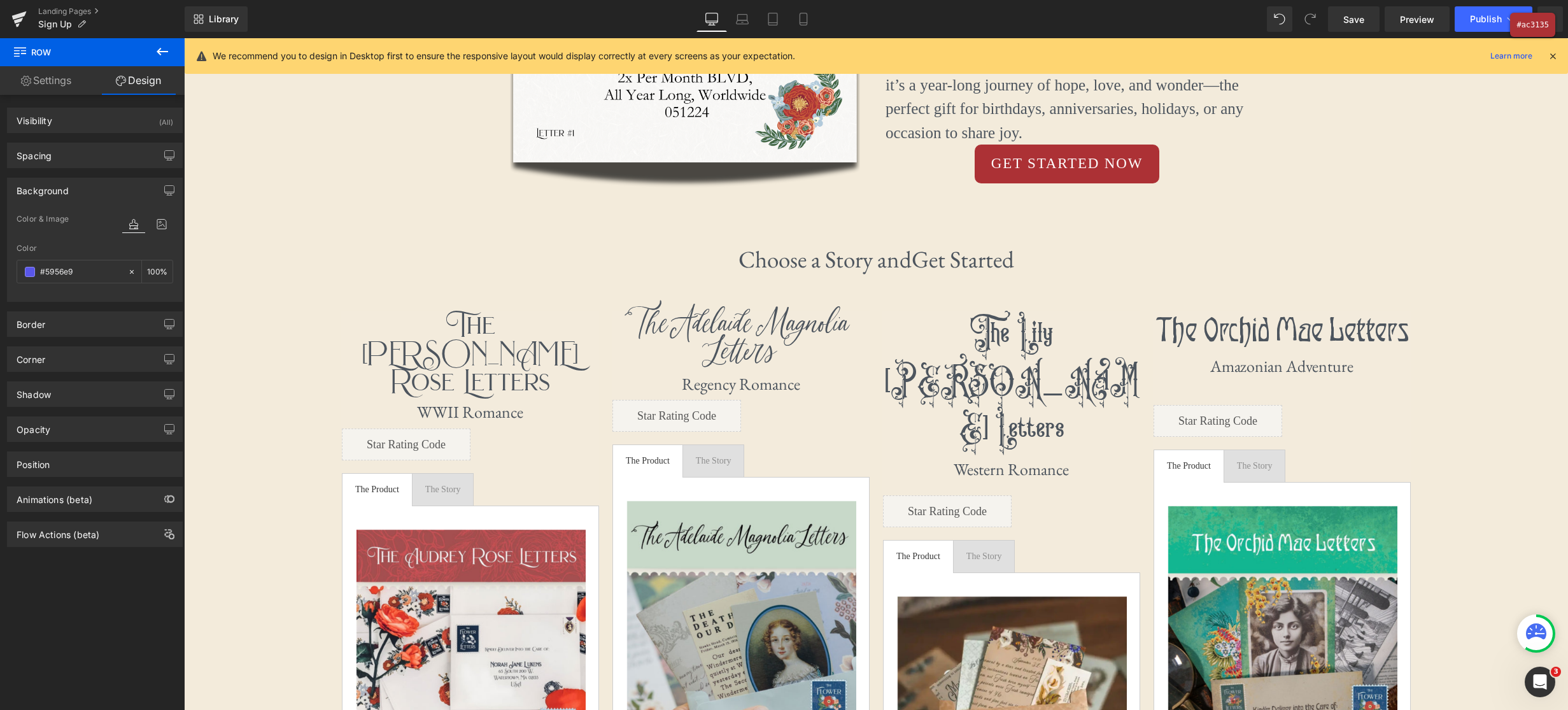
click at [1151, 176] on div at bounding box center [784, 355] width 1568 height 710
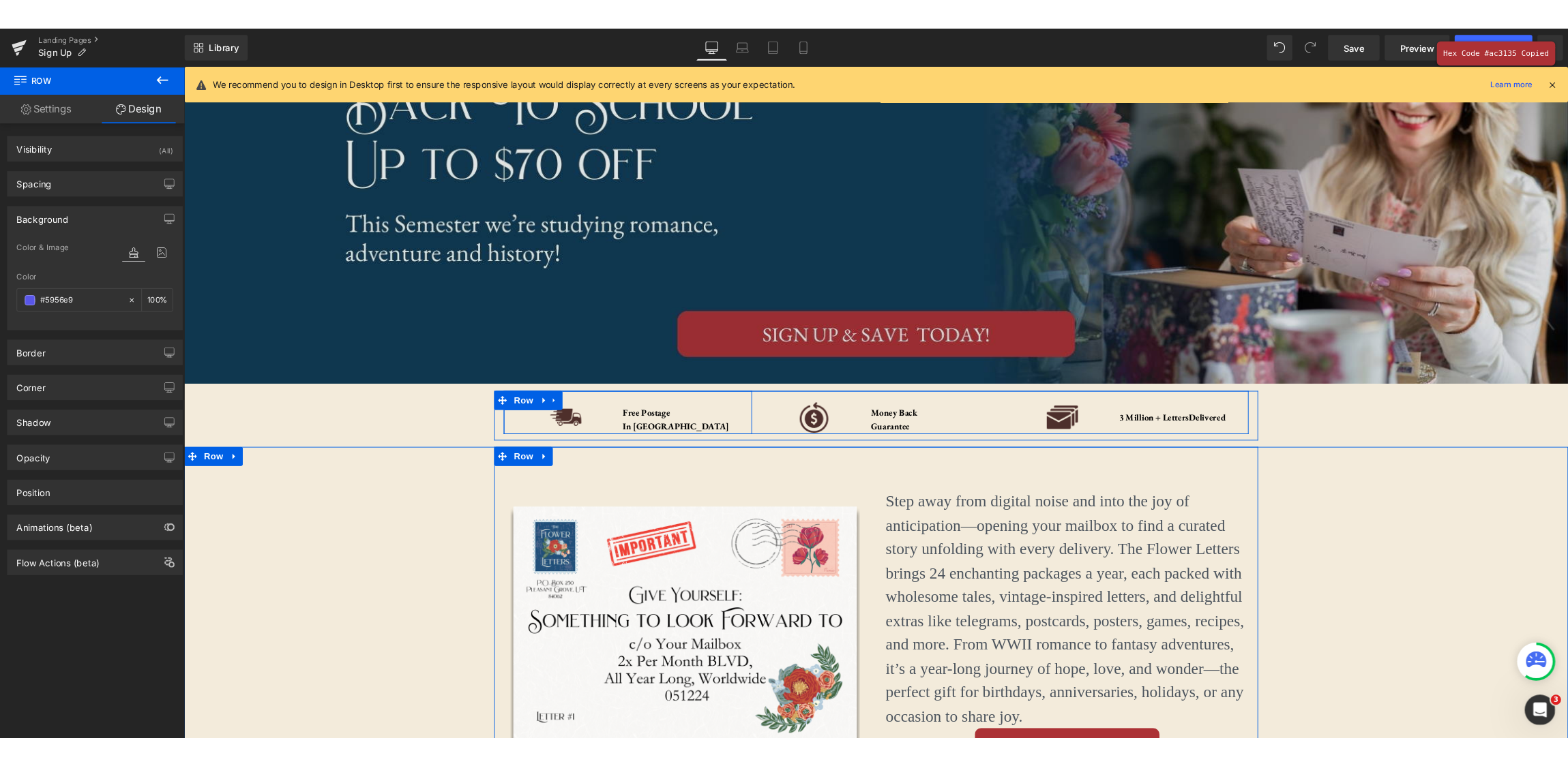
scroll to position [0, 0]
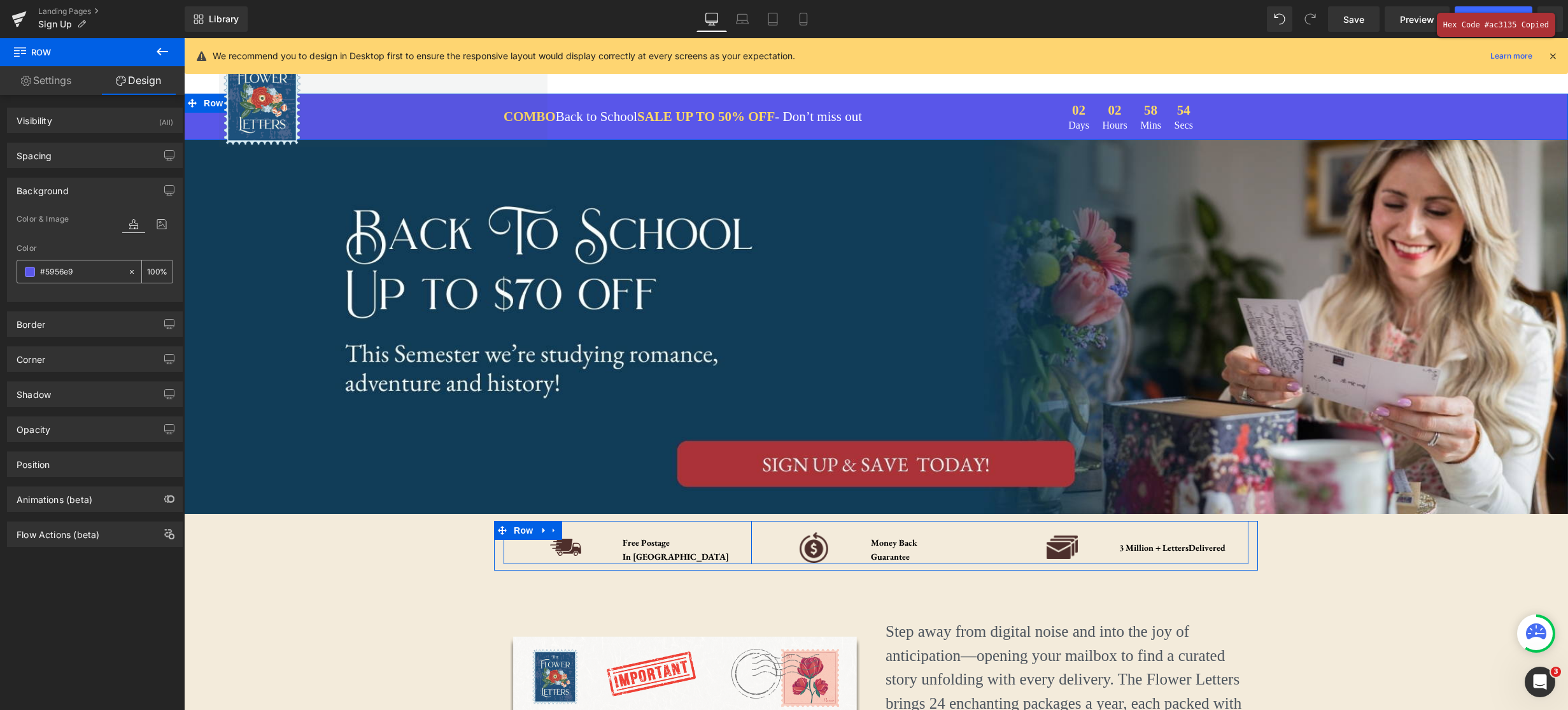
drag, startPoint x: 128, startPoint y: 271, endPoint x: 105, endPoint y: 272, distance: 23.0
click at [127, 271] on icon at bounding box center [132, 272] width 9 height 9
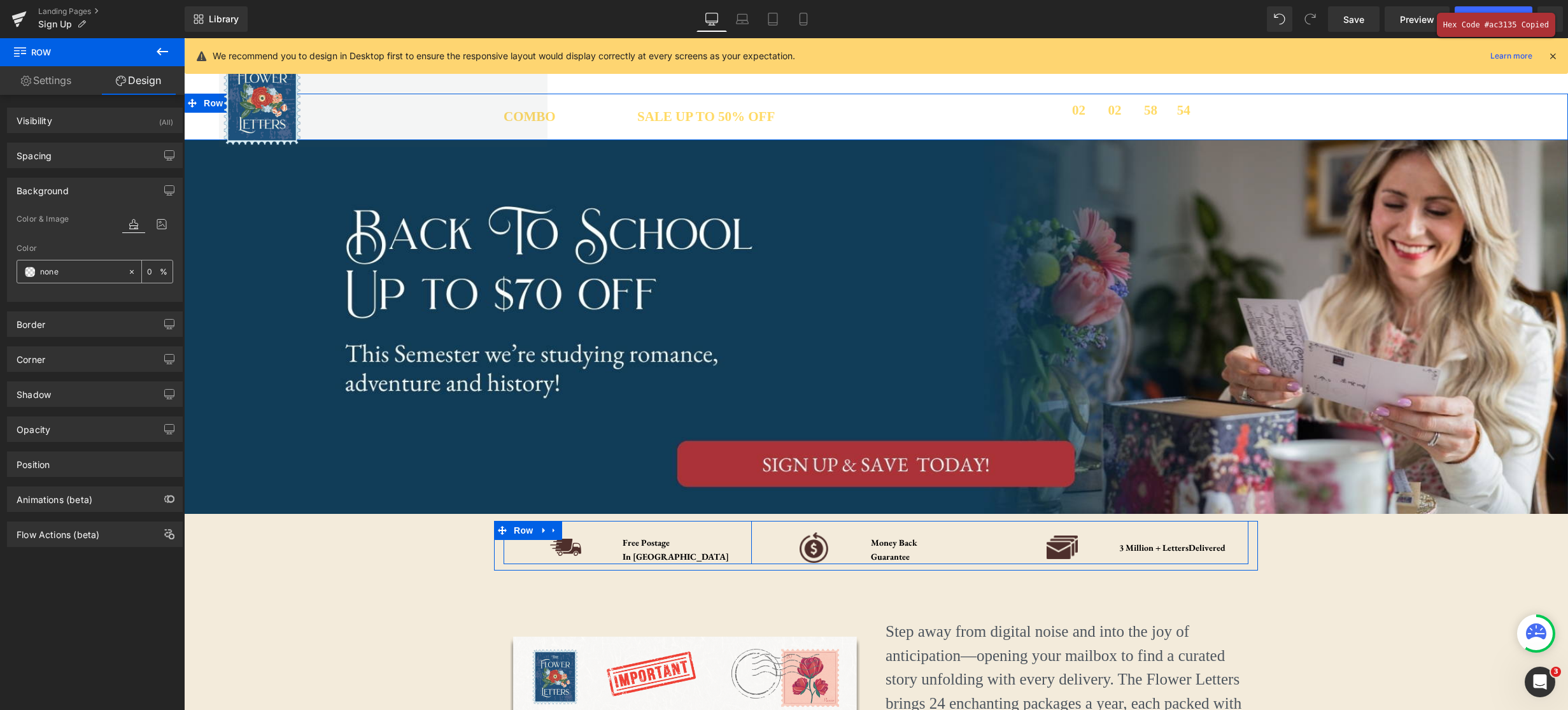
click at [100, 270] on input "#5956e9" at bounding box center [80, 272] width 82 height 14
paste input "#ac3135"
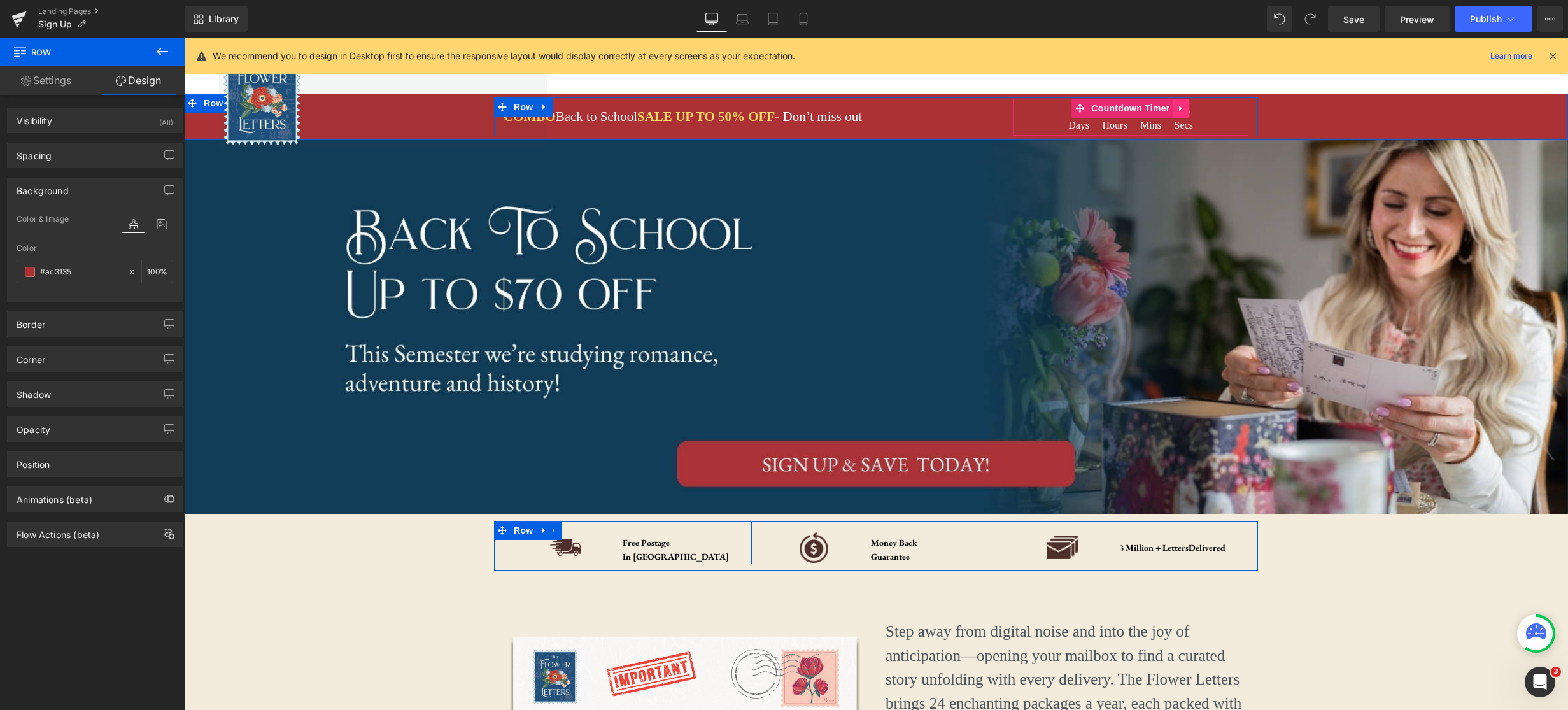
type input "#ac3135"
click at [1186, 109] on icon at bounding box center [1181, 107] width 9 height 9
click at [1186, 110] on icon at bounding box center [1190, 107] width 9 height 9
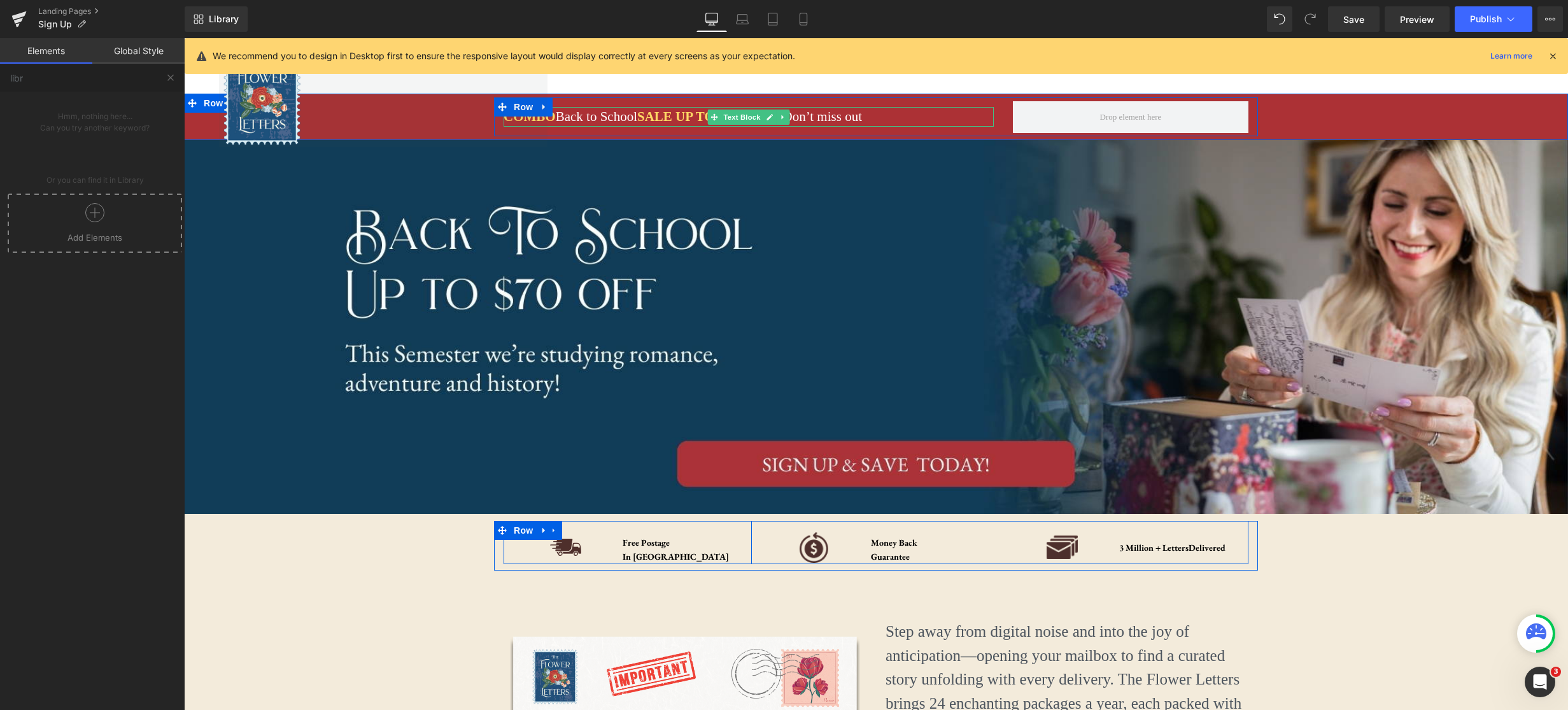
click at [551, 120] on span "COMBO" at bounding box center [529, 116] width 52 height 15
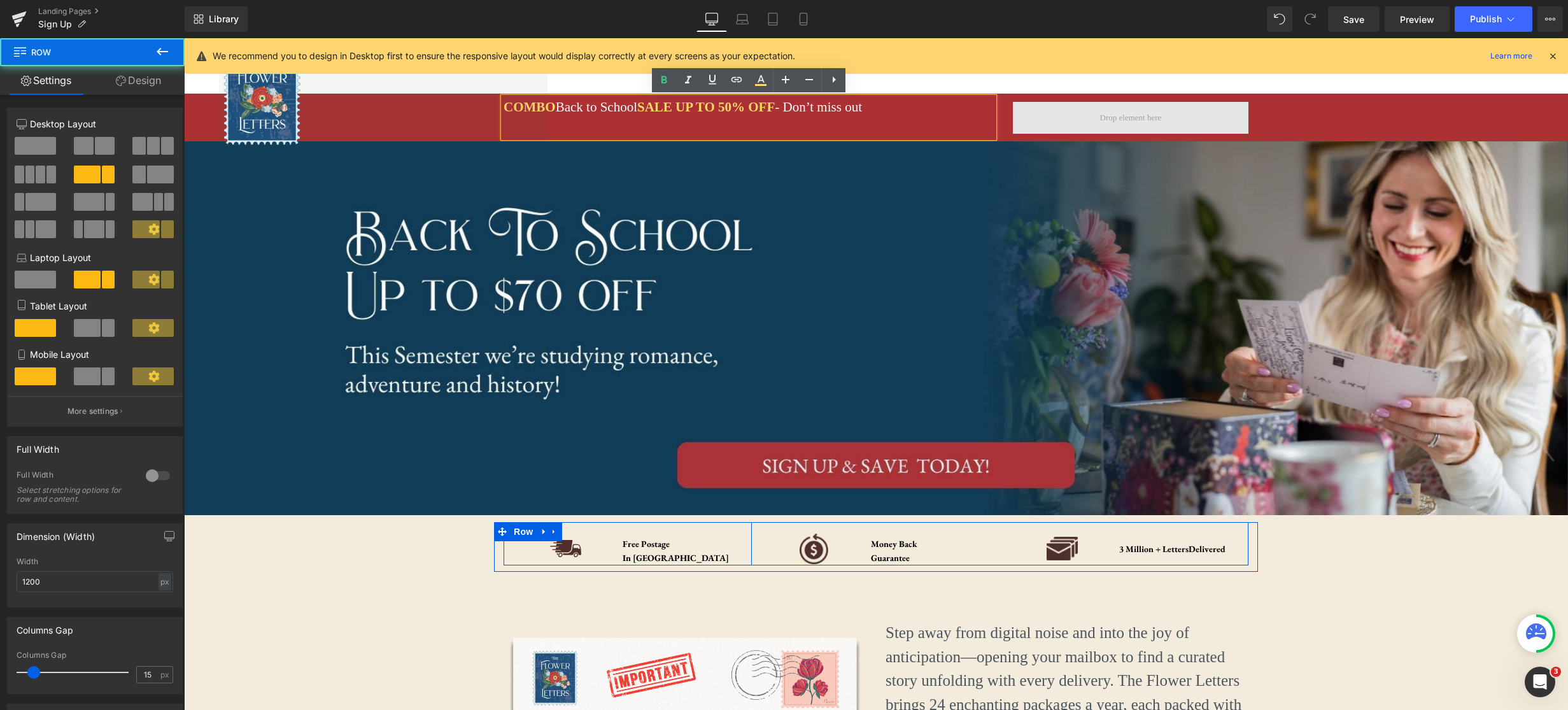
click at [1074, 115] on span at bounding box center [1130, 117] width 235 height 32
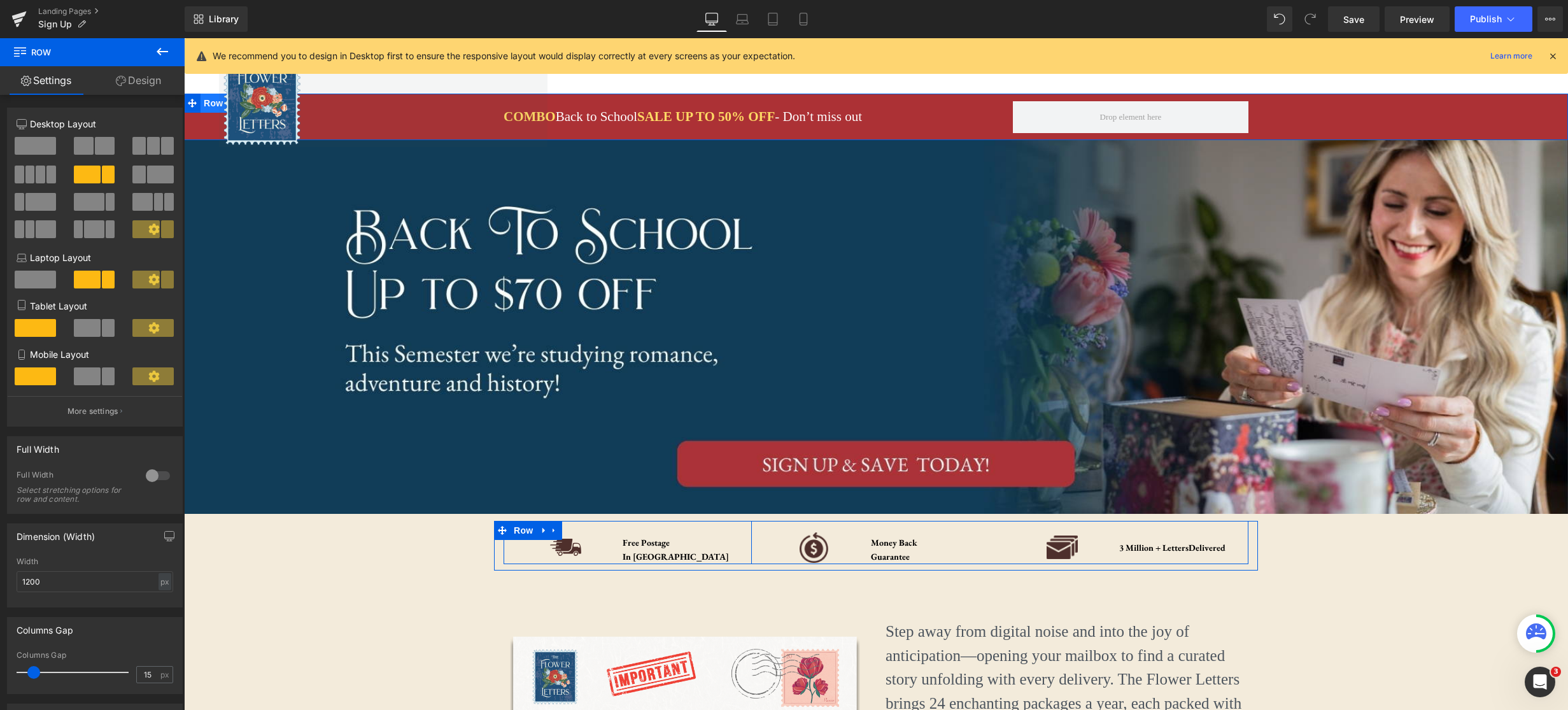
click at [210, 102] on span "Row" at bounding box center [213, 103] width 26 height 19
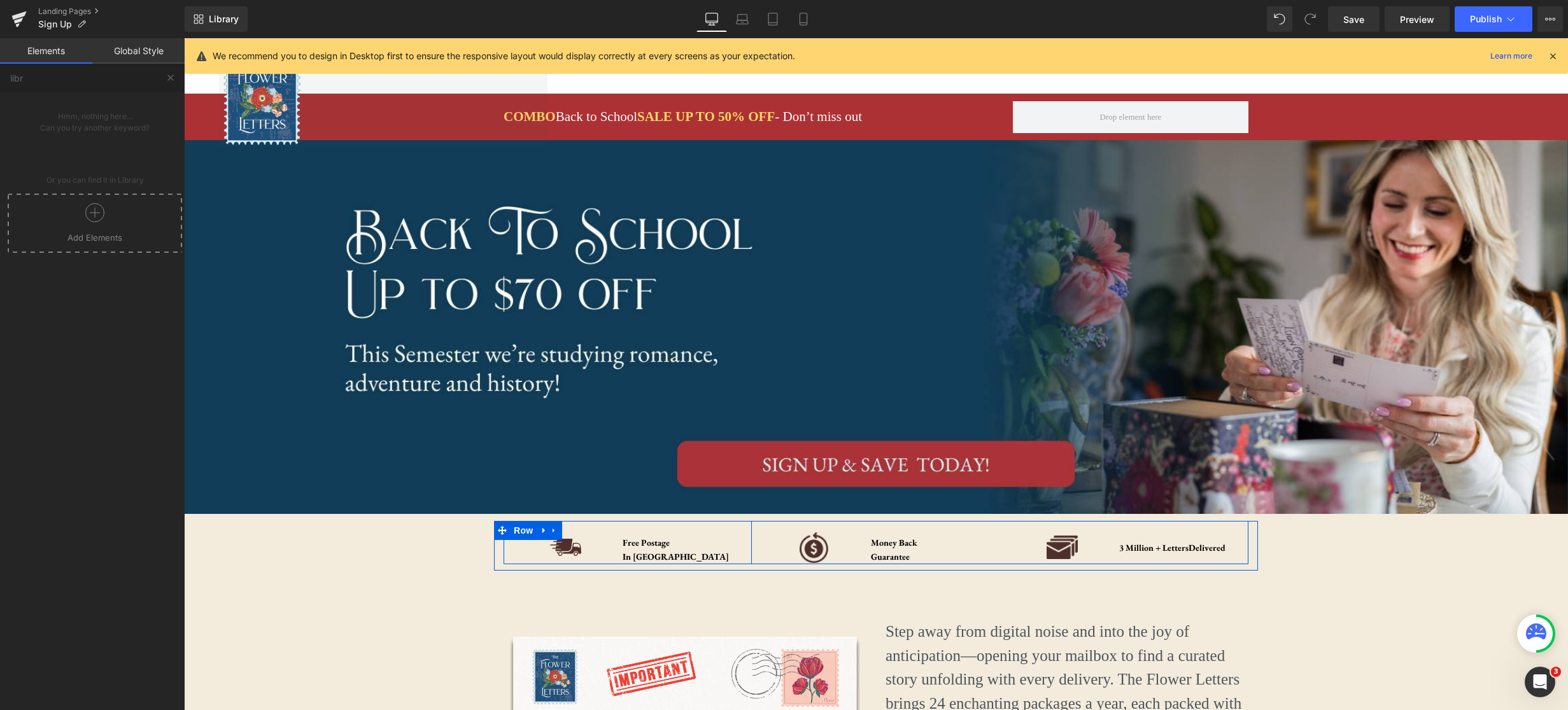
click at [501, 105] on link at bounding box center [383, 99] width 329 height 97
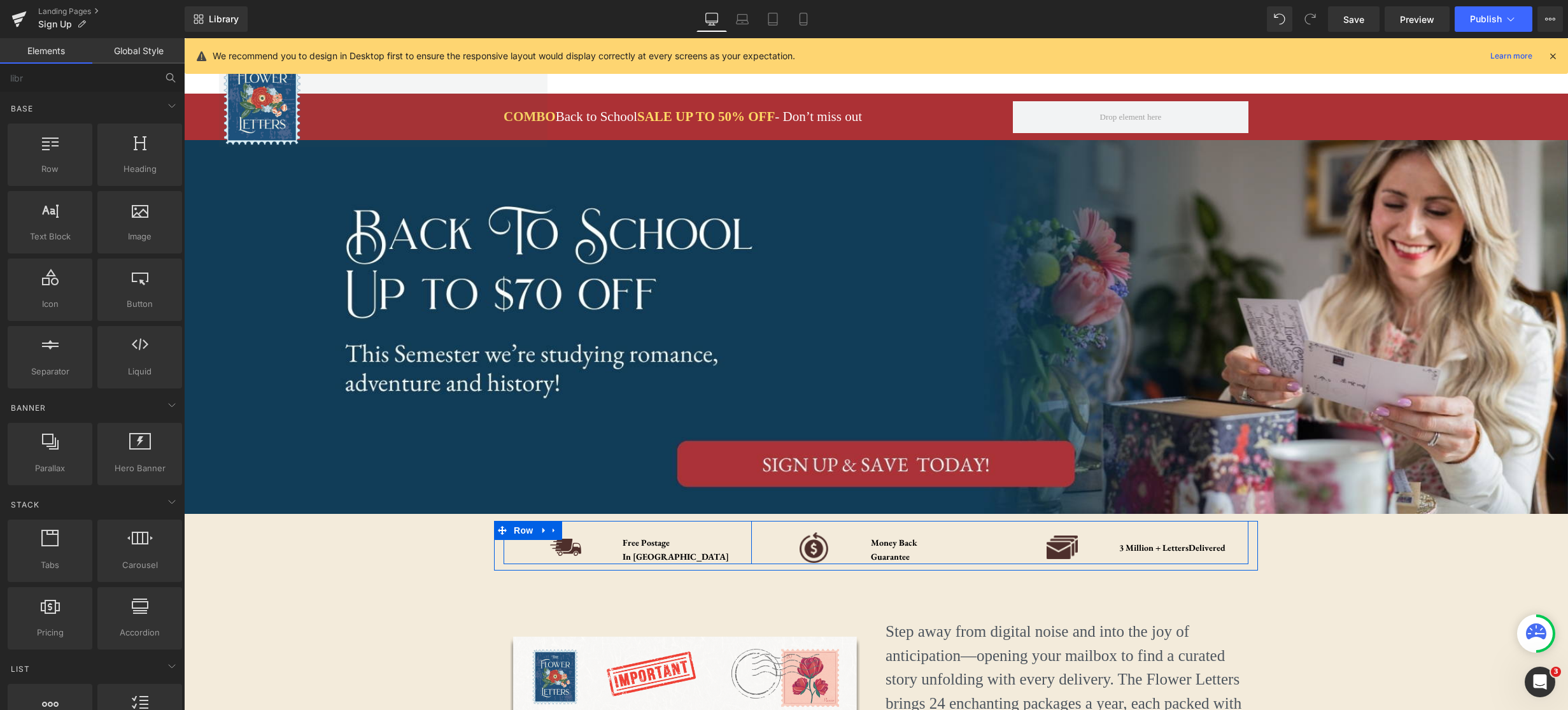
click at [464, 120] on link at bounding box center [383, 99] width 329 height 97
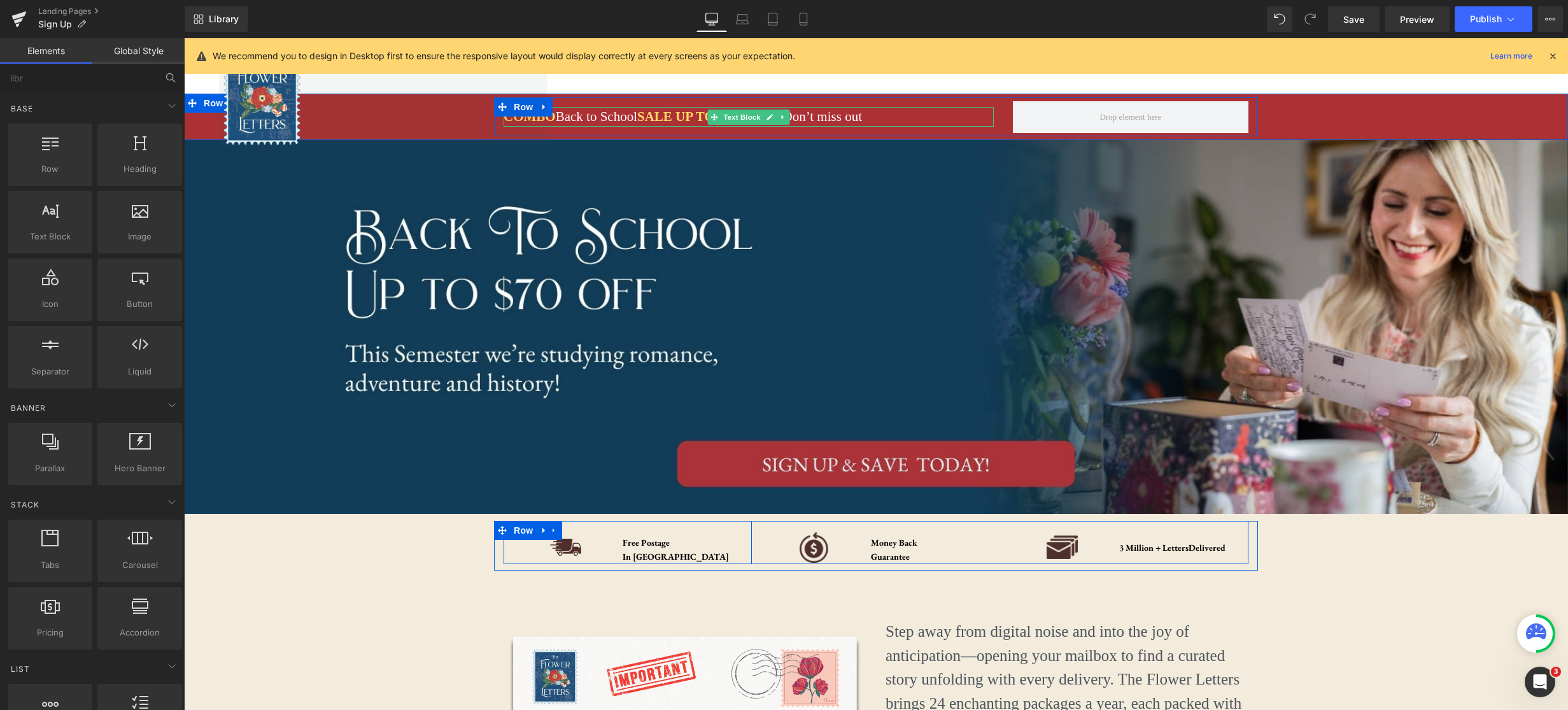
click at [572, 119] on div "COMBO Back to School SALE UP TO 50% OFF - Don’t miss out" at bounding box center [748, 117] width 490 height 21
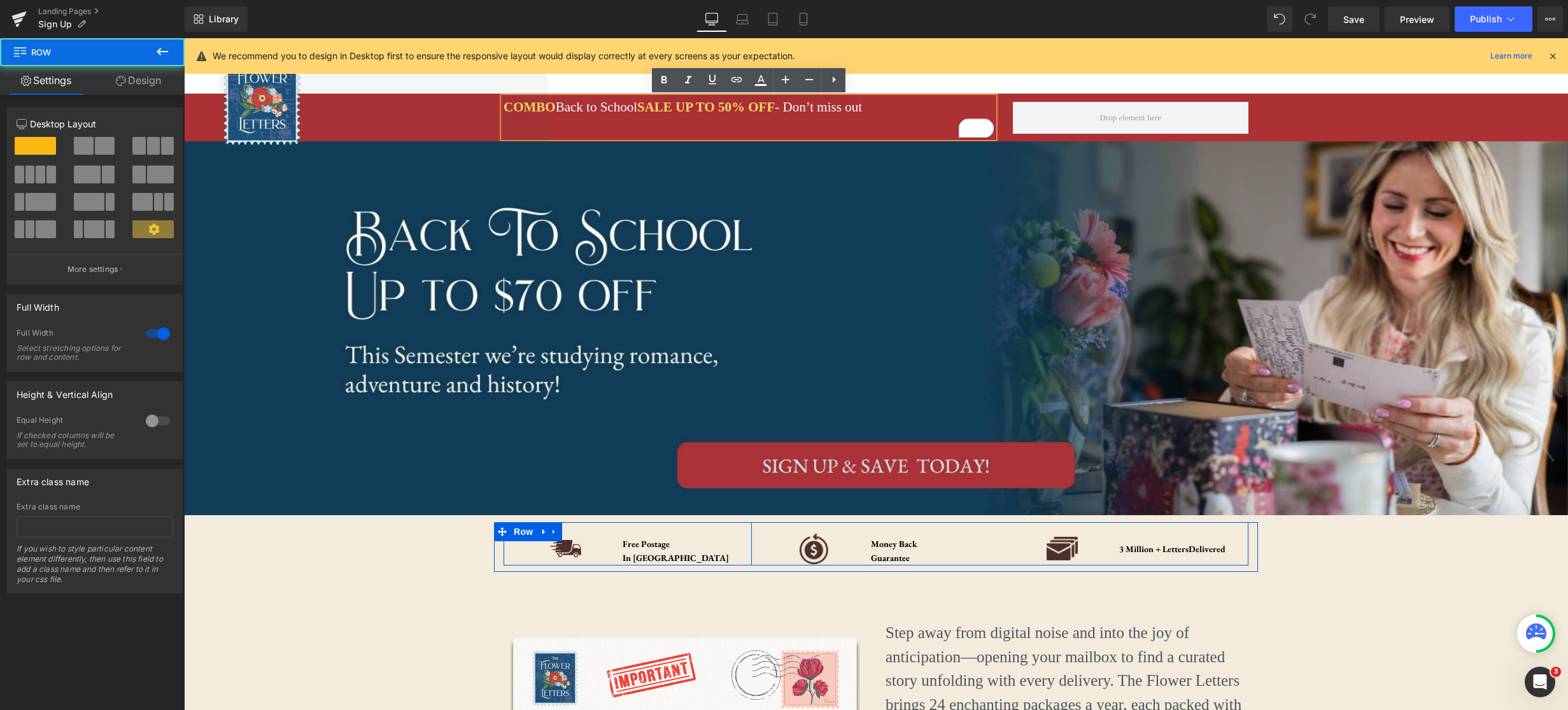
click at [1347, 124] on div "COMBO Back to School SALE UP TO 50% OFF - Don’t miss out Text Block Row" at bounding box center [876, 117] width 1384 height 40
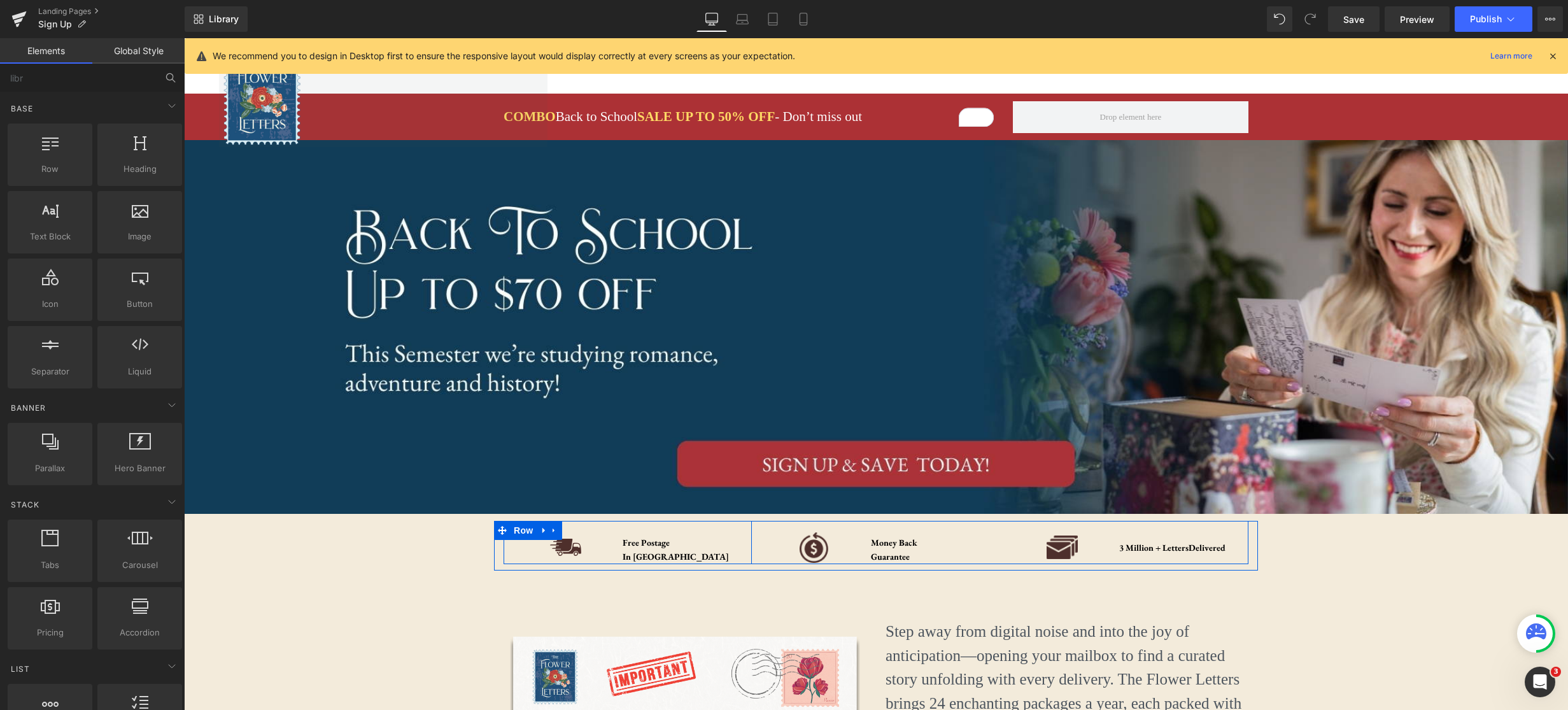
click at [511, 105] on link at bounding box center [383, 99] width 329 height 97
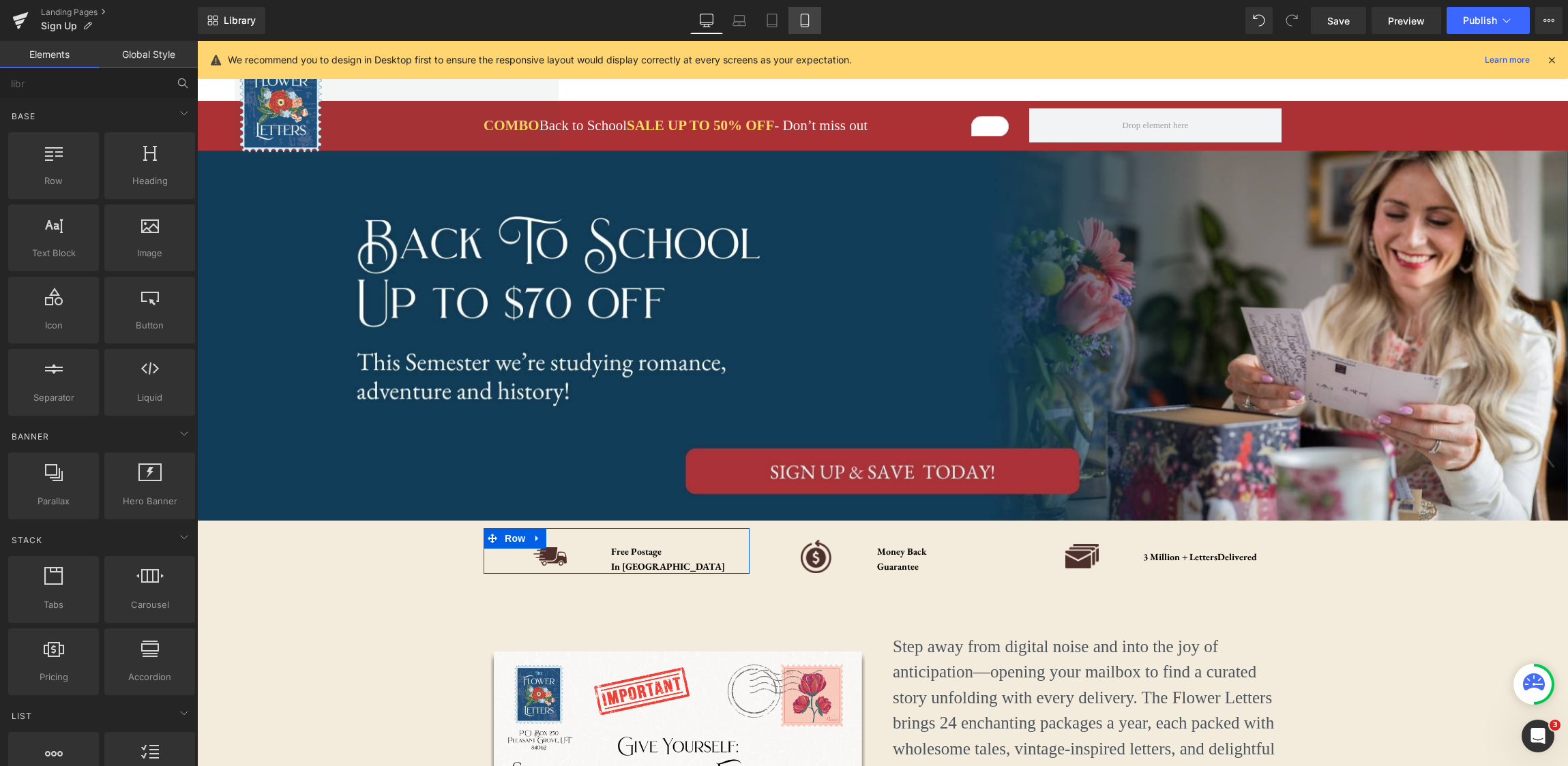
click at [801, 20] on icon at bounding box center [805, 21] width 8 height 13
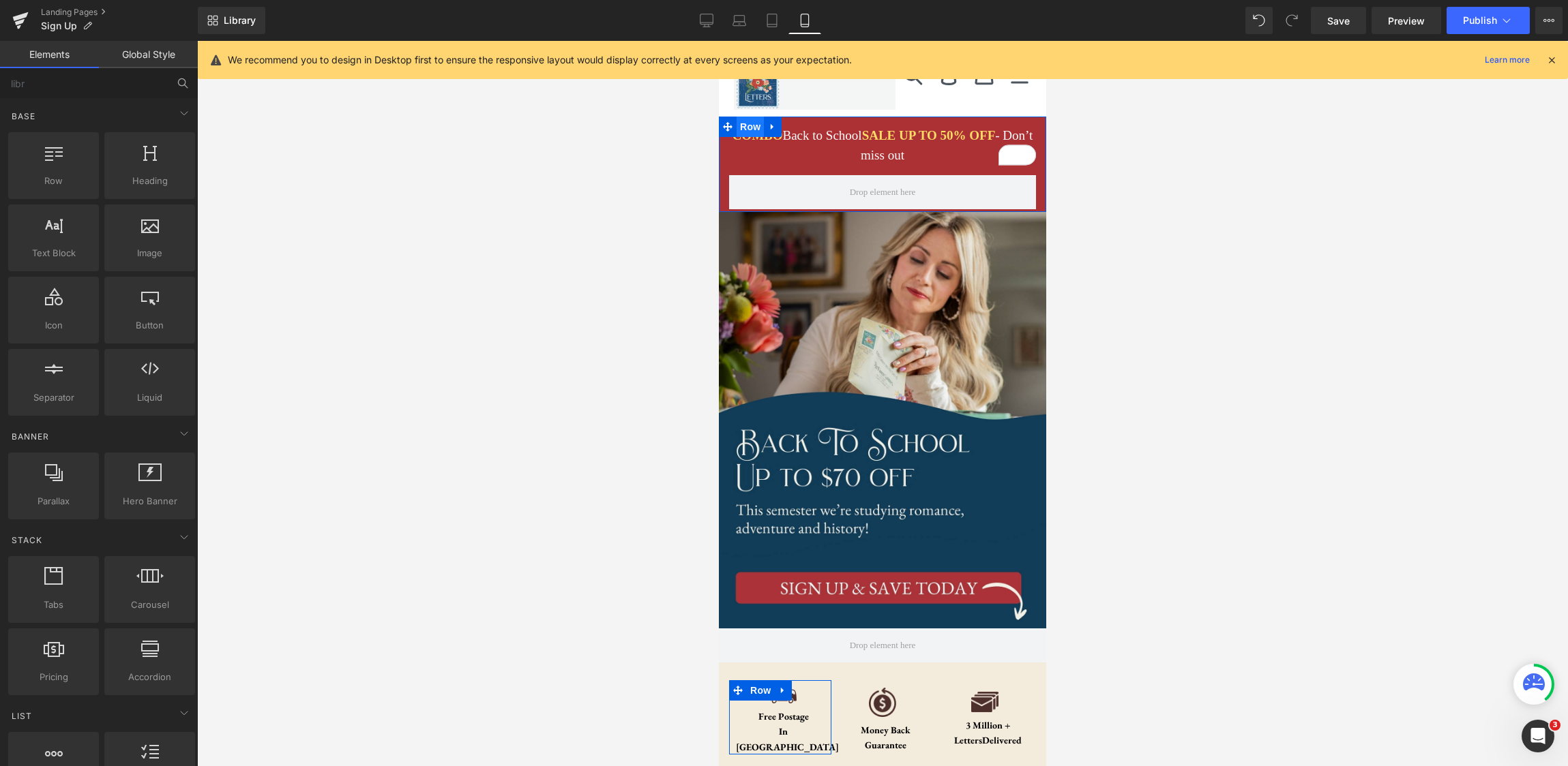
click at [758, 129] on span "Row" at bounding box center [750, 126] width 27 height 21
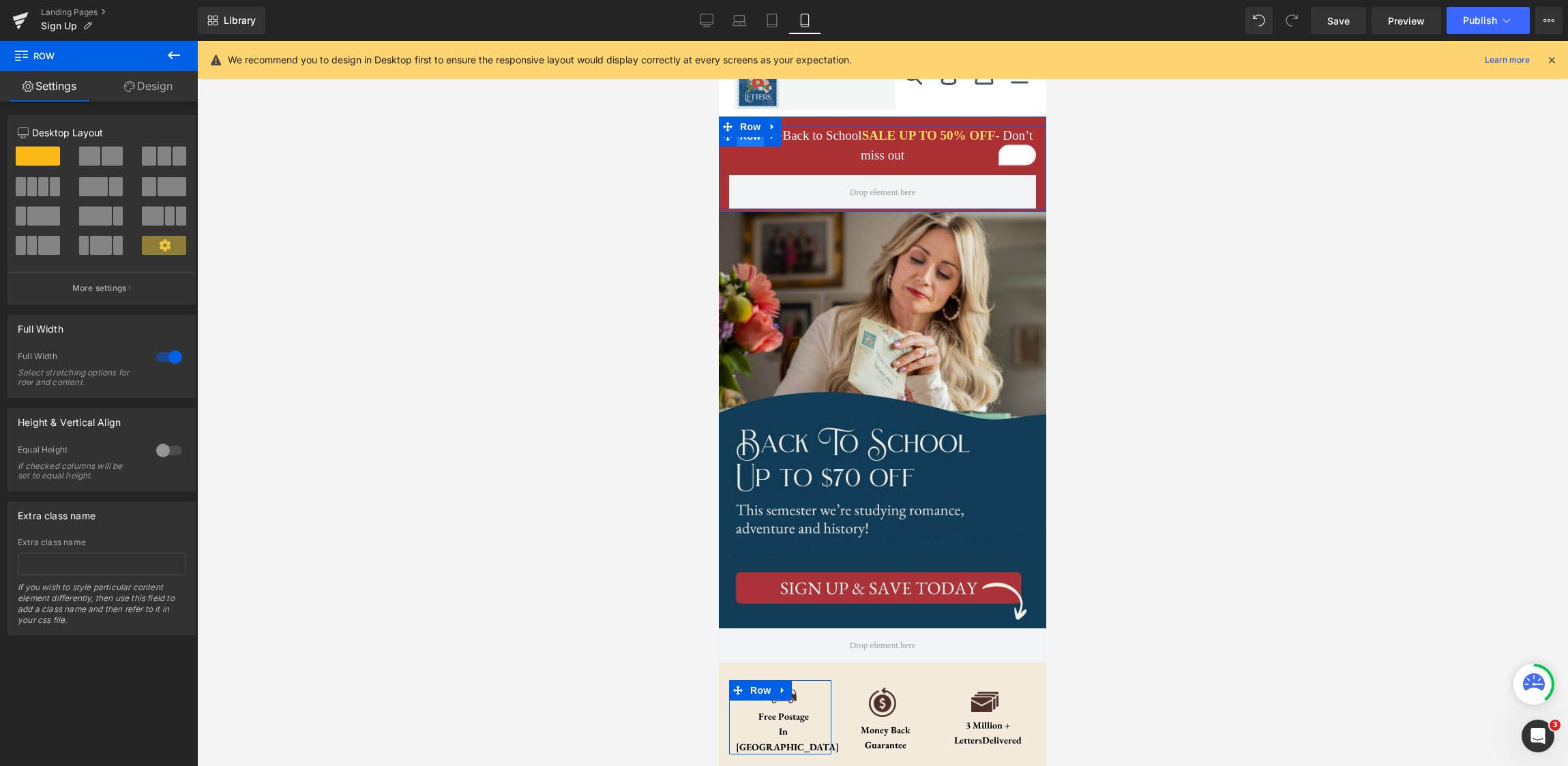
click at [756, 141] on span "Row" at bounding box center [750, 136] width 27 height 21
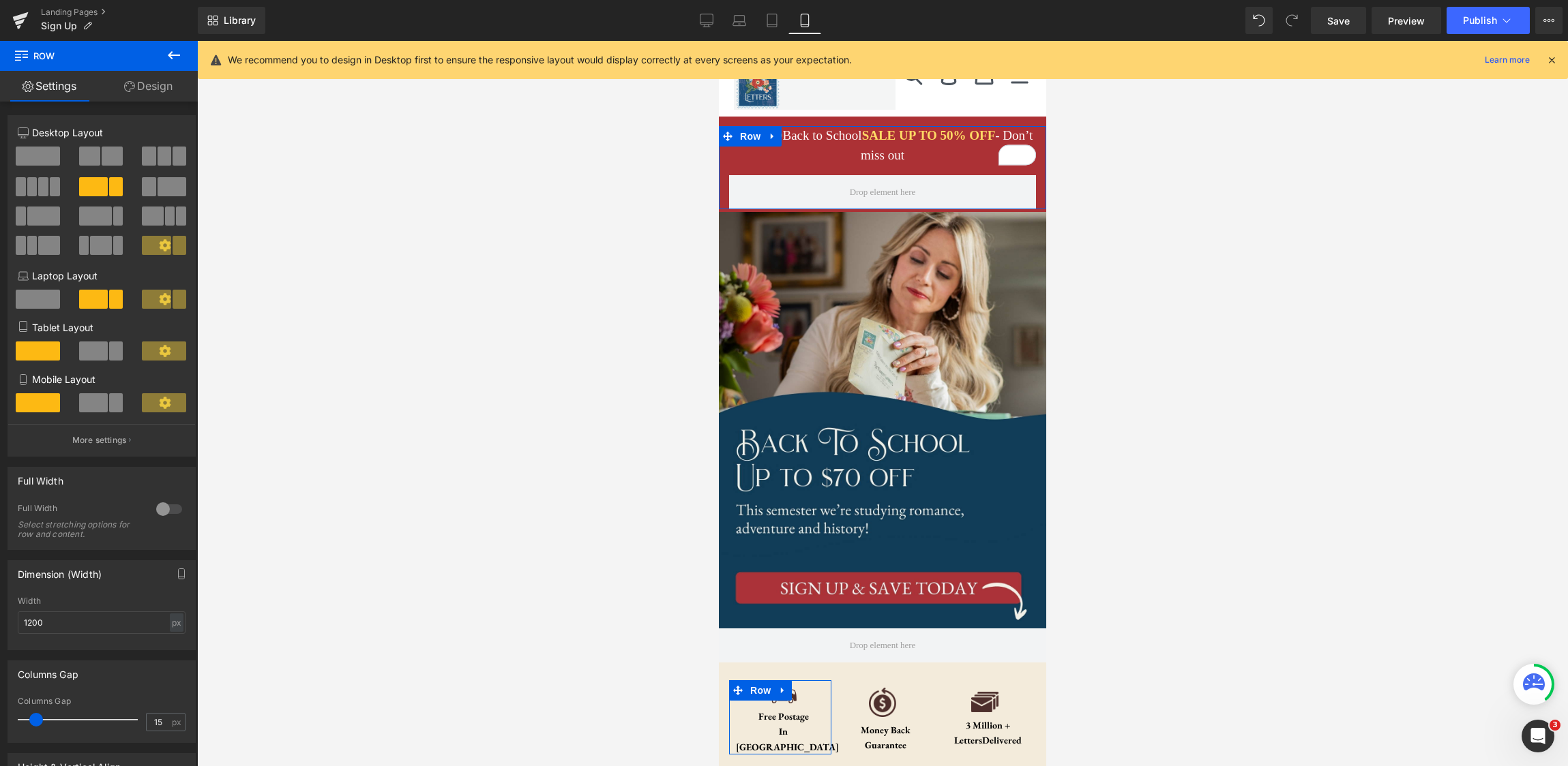
click at [37, 158] on span at bounding box center [38, 155] width 44 height 19
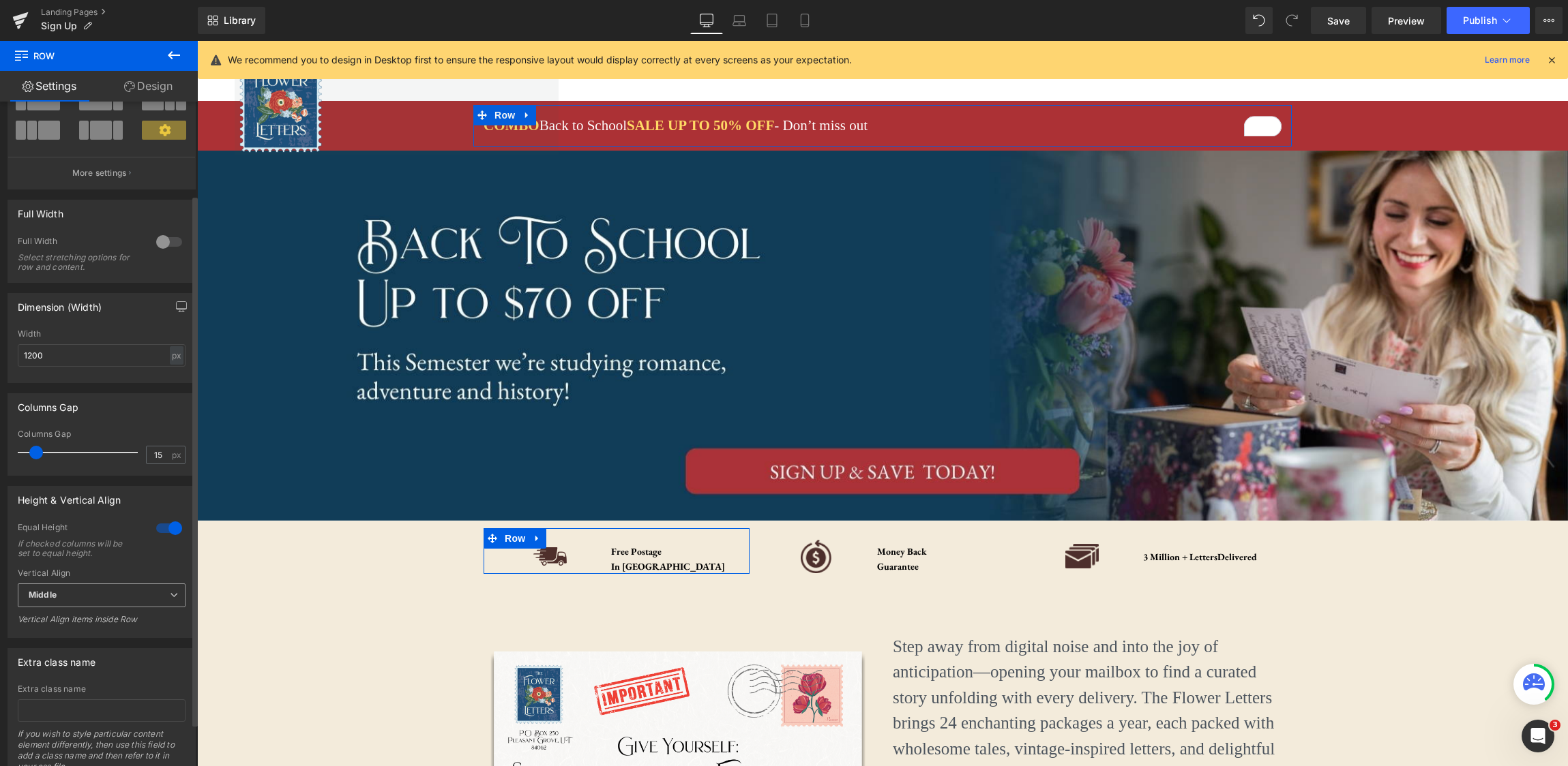
scroll to position [120, 0]
click at [808, 22] on icon at bounding box center [805, 21] width 8 height 13
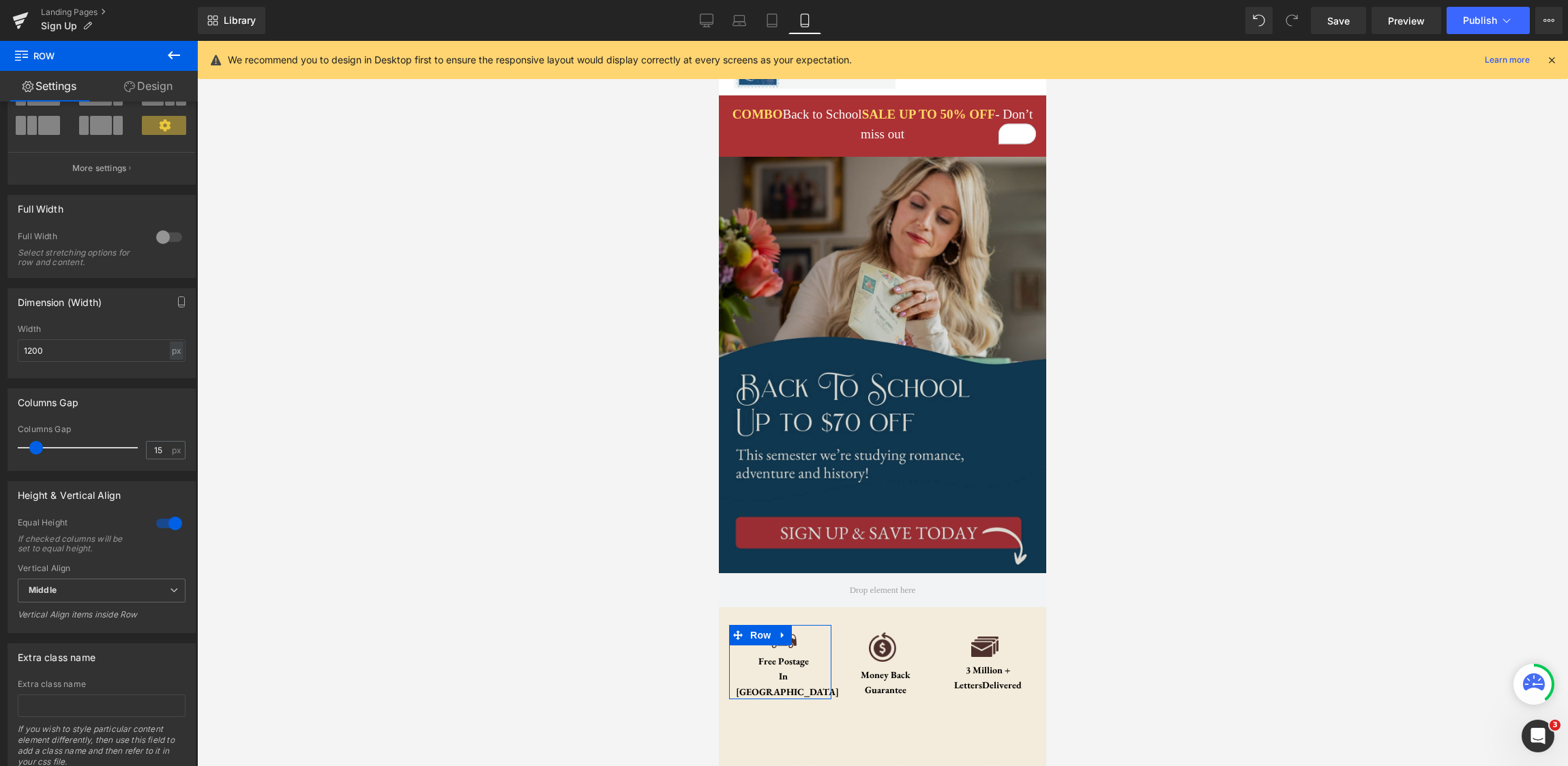
scroll to position [0, 0]
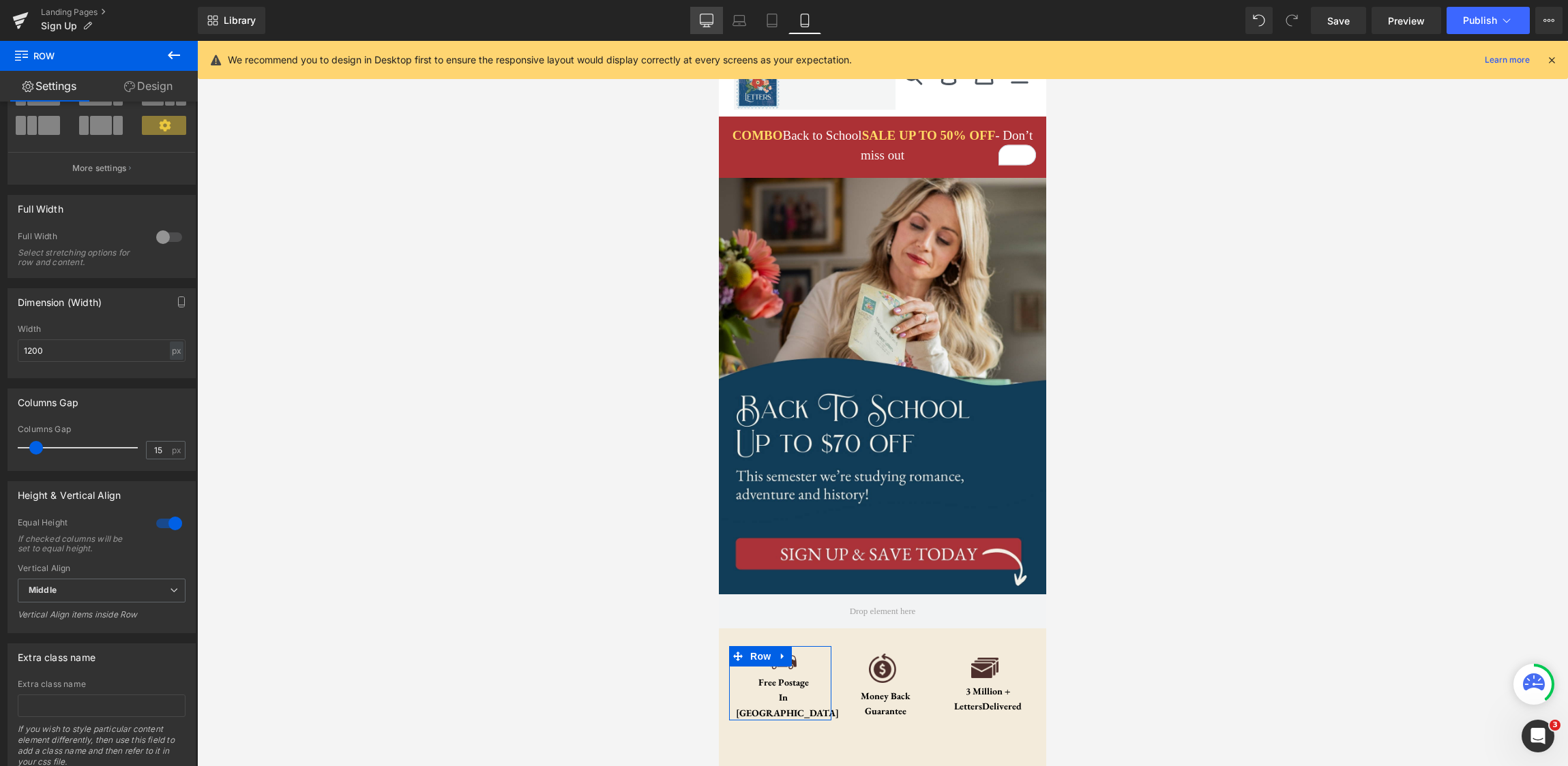
click at [702, 14] on icon at bounding box center [706, 21] width 14 height 14
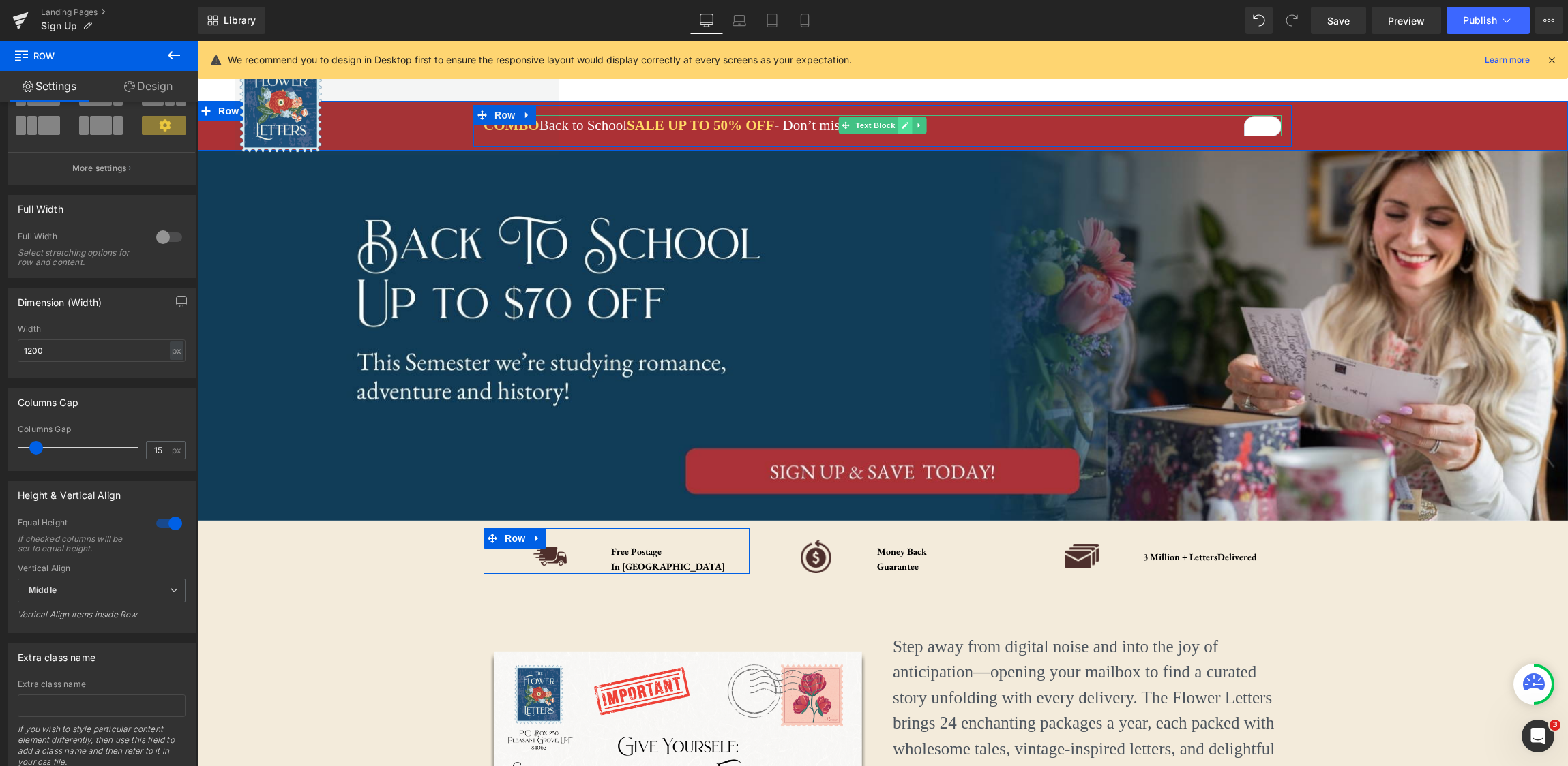
click at [901, 127] on link at bounding box center [905, 125] width 14 height 16
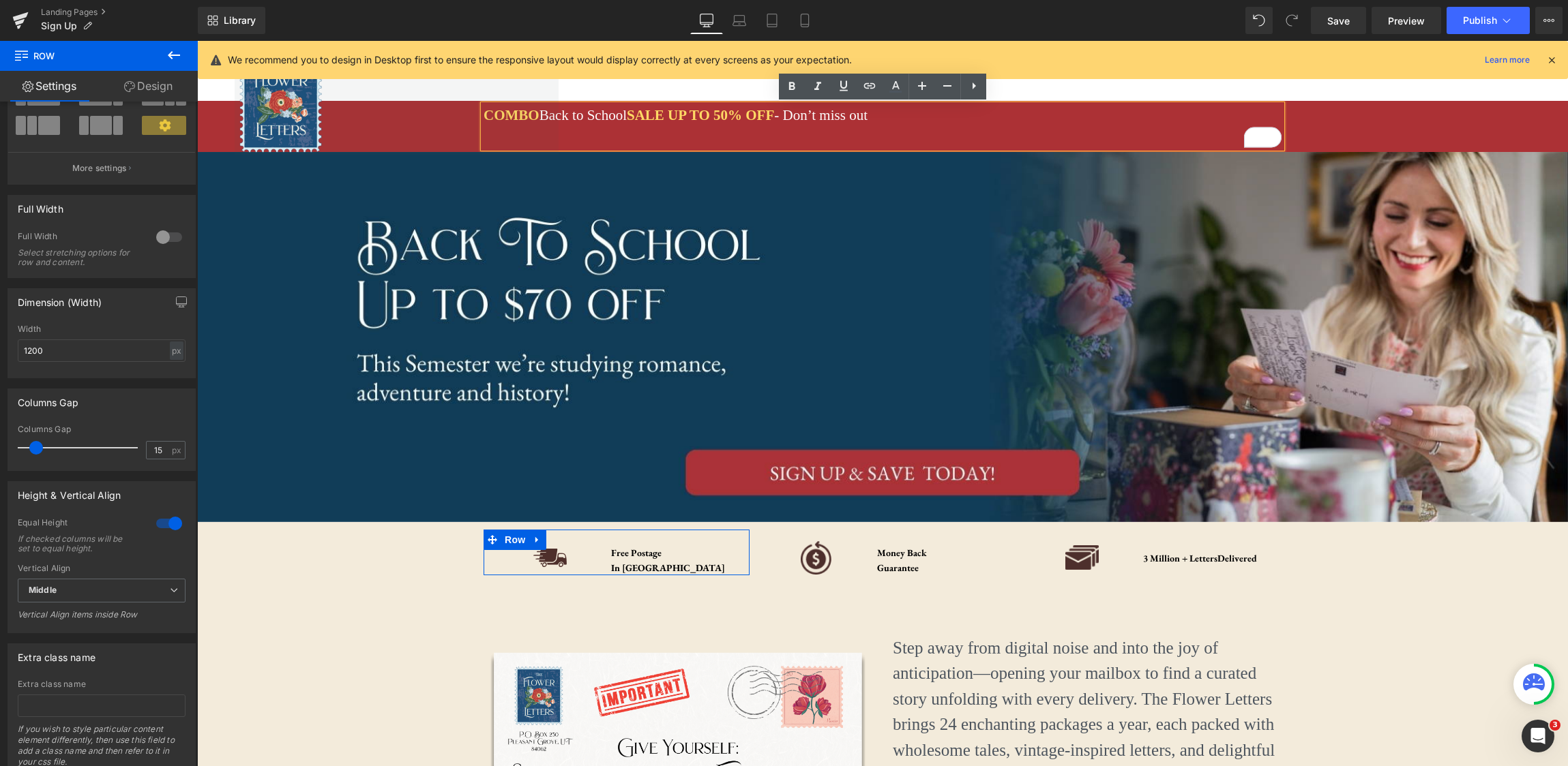
click at [818, 116] on div "COMBO Back to School SALE UP TO 50% OFF - Don’t miss out" at bounding box center [882, 126] width 798 height 43
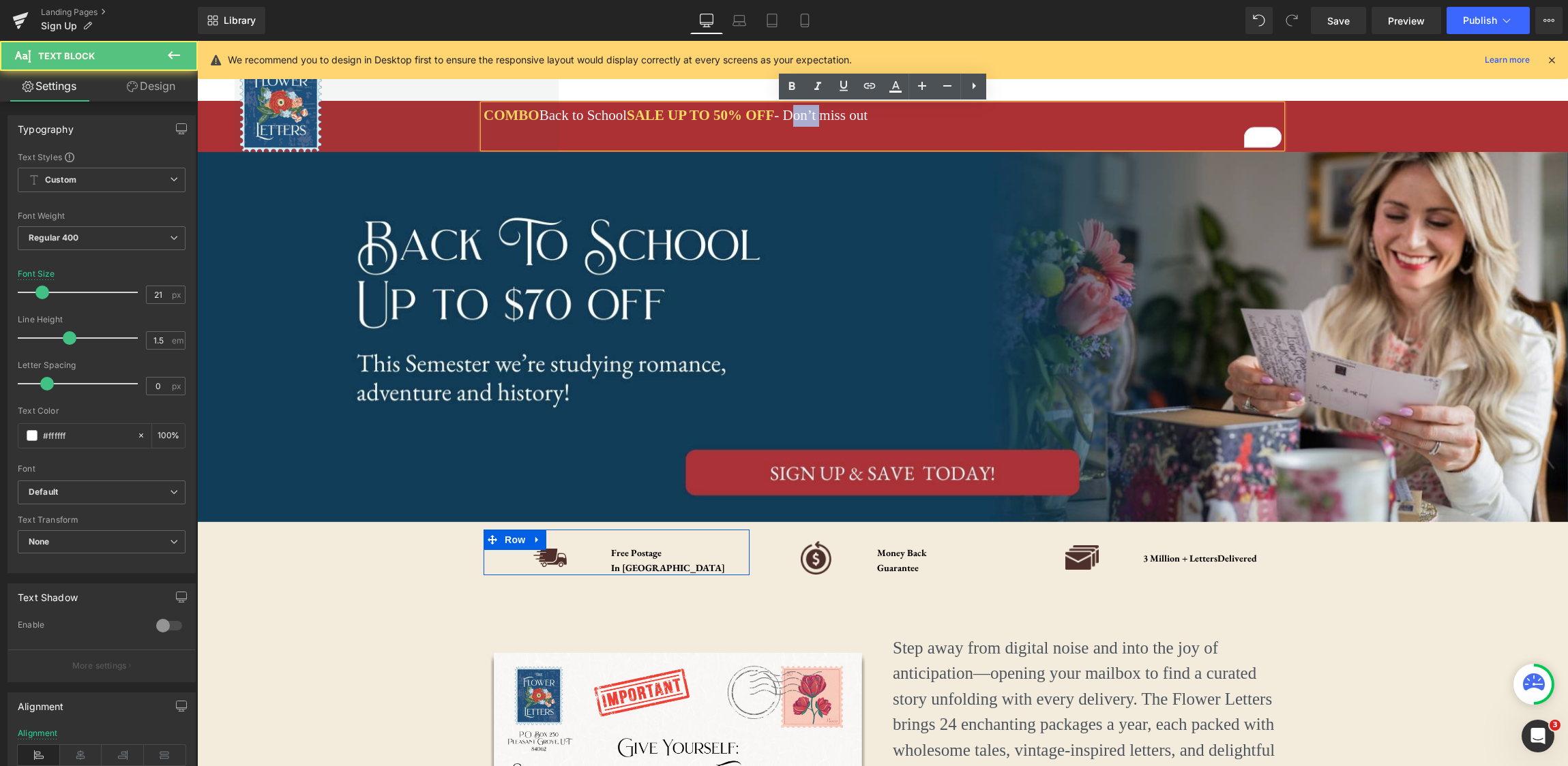
click at [818, 116] on div "COMBO Back to School SALE UP TO 50% OFF - Don’t miss out" at bounding box center [882, 126] width 798 height 43
click at [823, 118] on div "COMBO Back to School SALE UP TO 50% OFF - Don’t miss out" at bounding box center [882, 126] width 798 height 43
drag, startPoint x: 634, startPoint y: 115, endPoint x: 544, endPoint y: 116, distance: 90.0
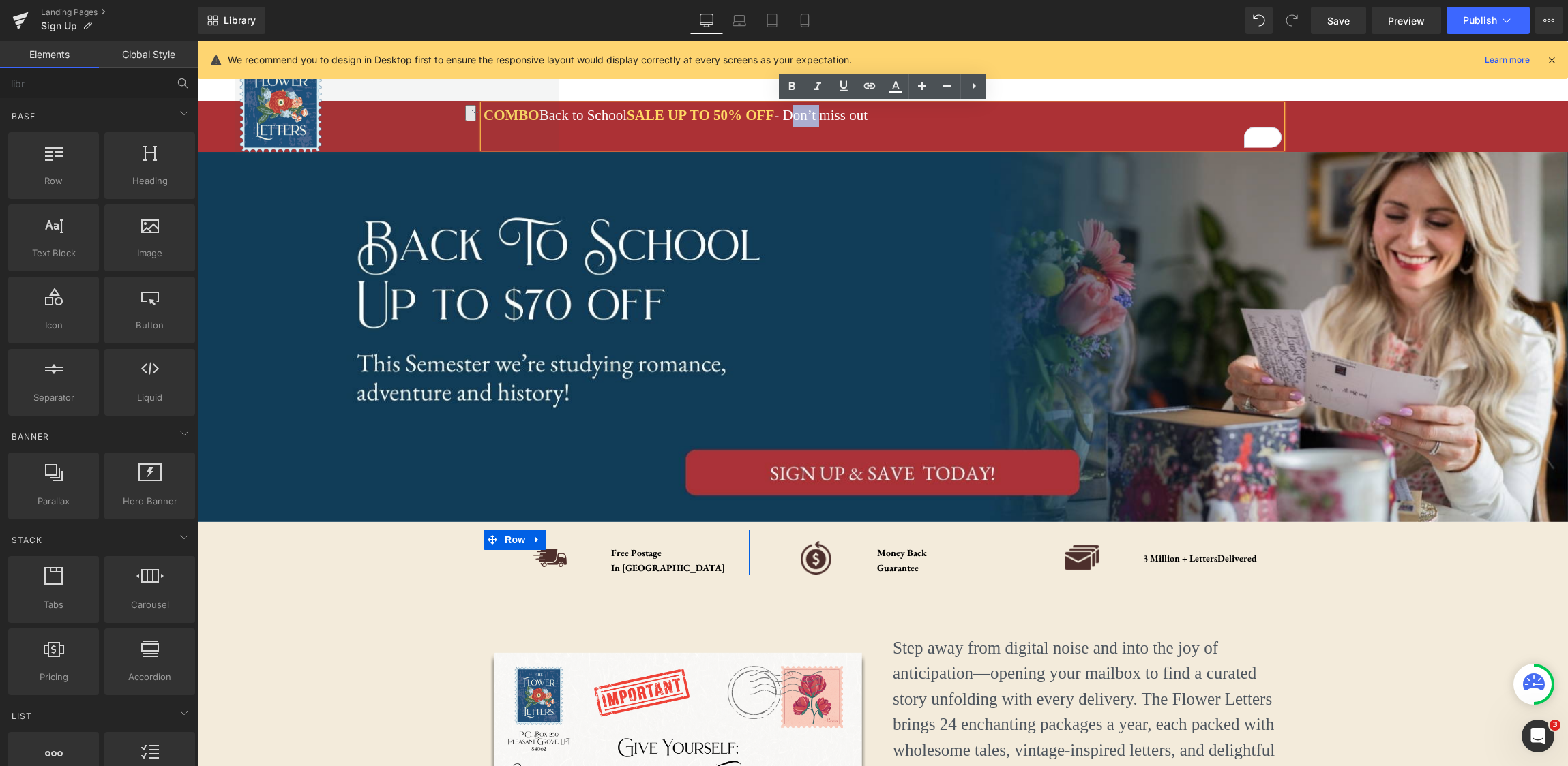
click at [548, 115] on link at bounding box center [396, 103] width 324 height 104
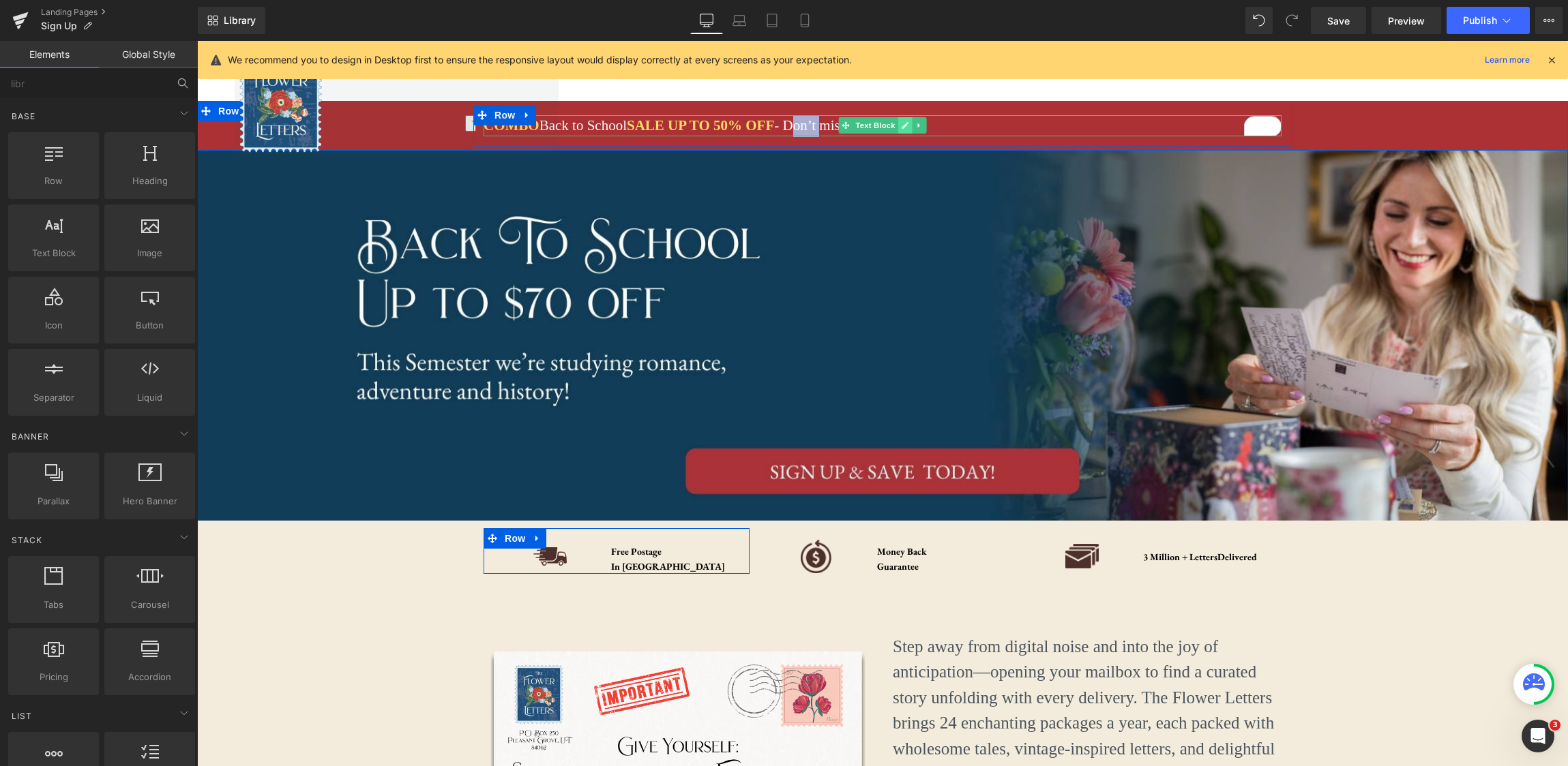
drag, startPoint x: 885, startPoint y: 132, endPoint x: 900, endPoint y: 130, distance: 15.1
click at [885, 132] on span "Text Block" at bounding box center [875, 125] width 45 height 16
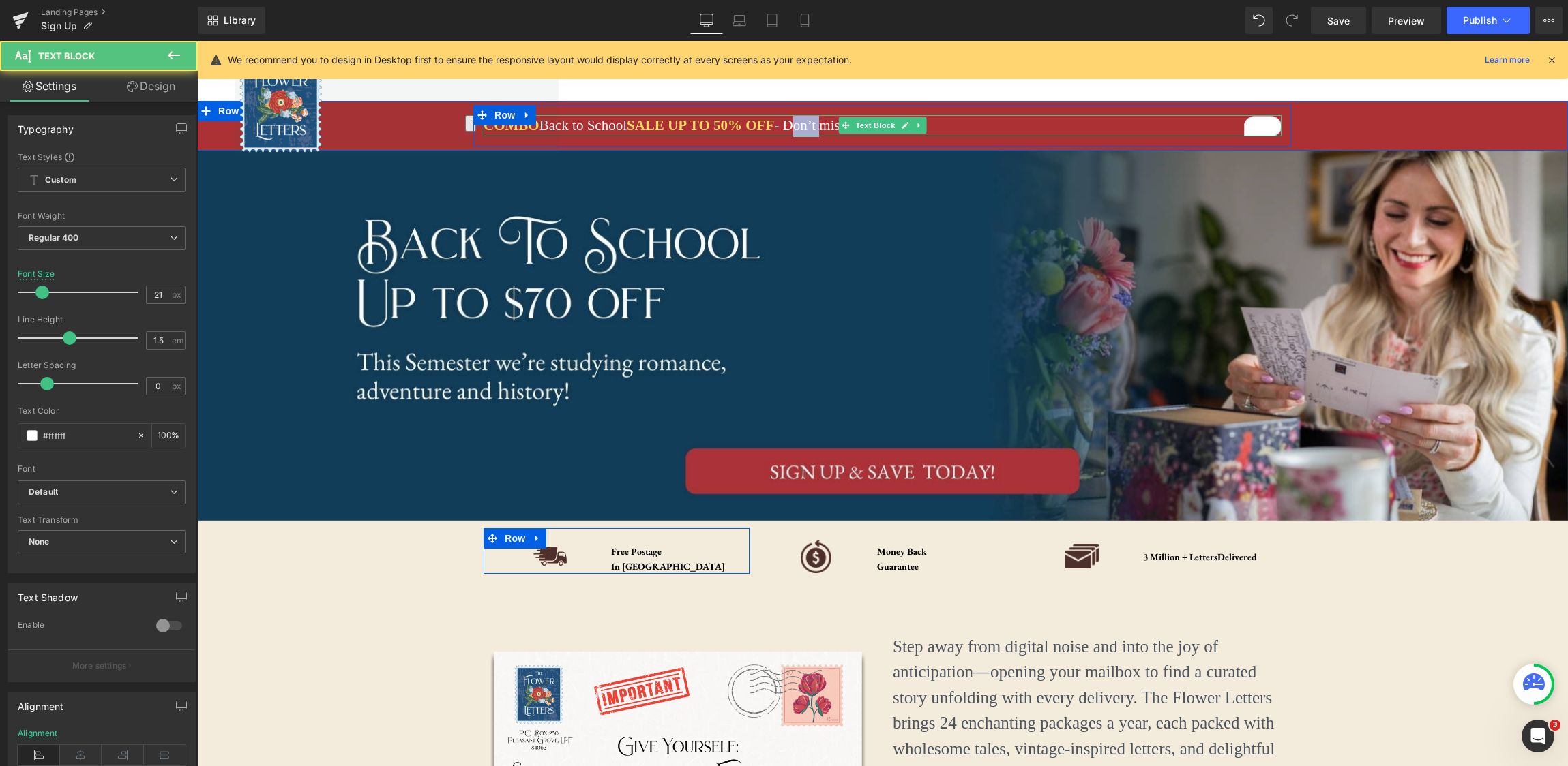
drag, startPoint x: 904, startPoint y: 129, endPoint x: 893, endPoint y: 129, distance: 11.0
click at [904, 129] on link at bounding box center [905, 125] width 14 height 16
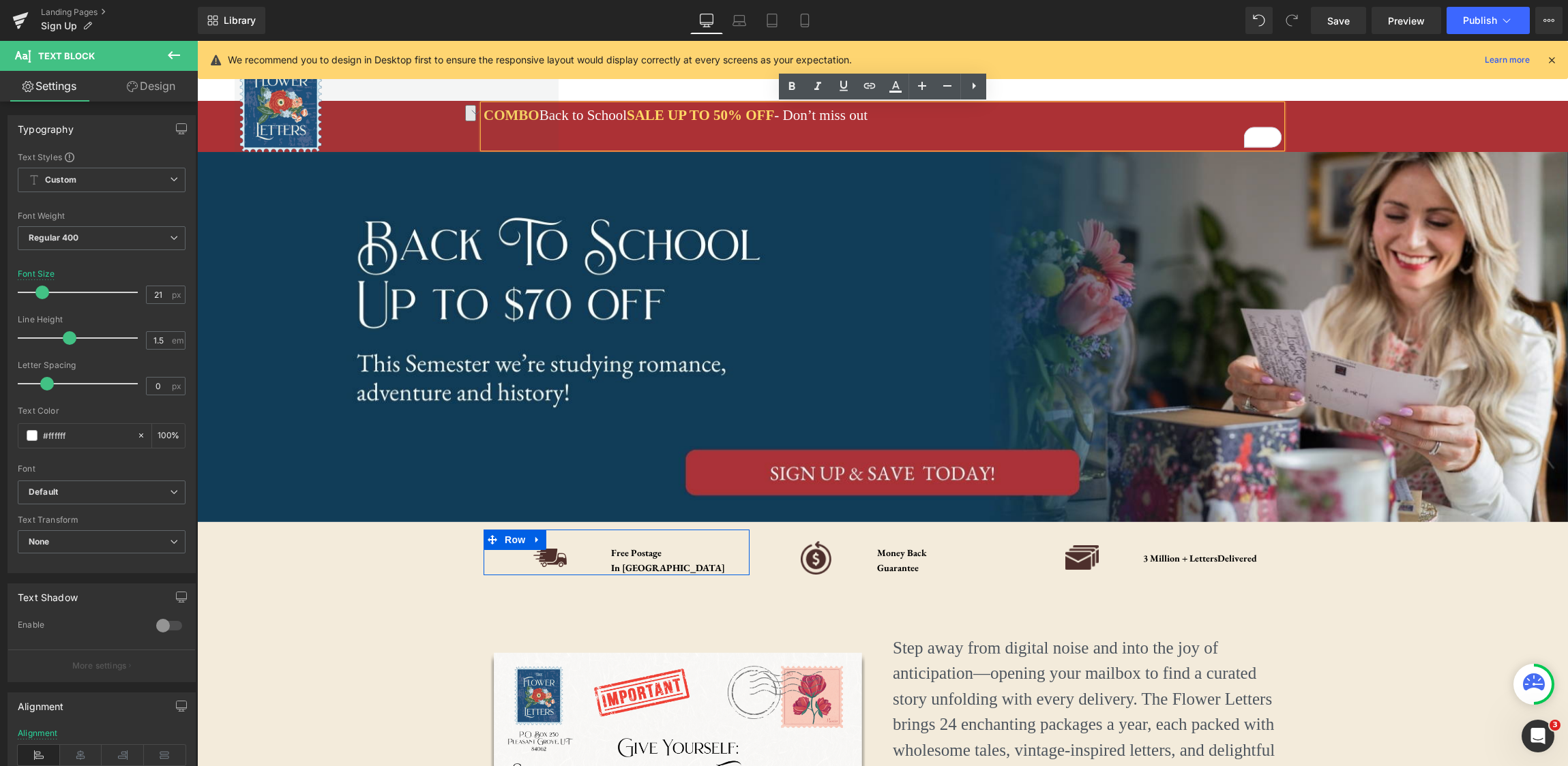
click at [693, 138] on div "COMBO Back to School SALE UP TO 50% OFF - Don’t miss out" at bounding box center [882, 126] width 798 height 43
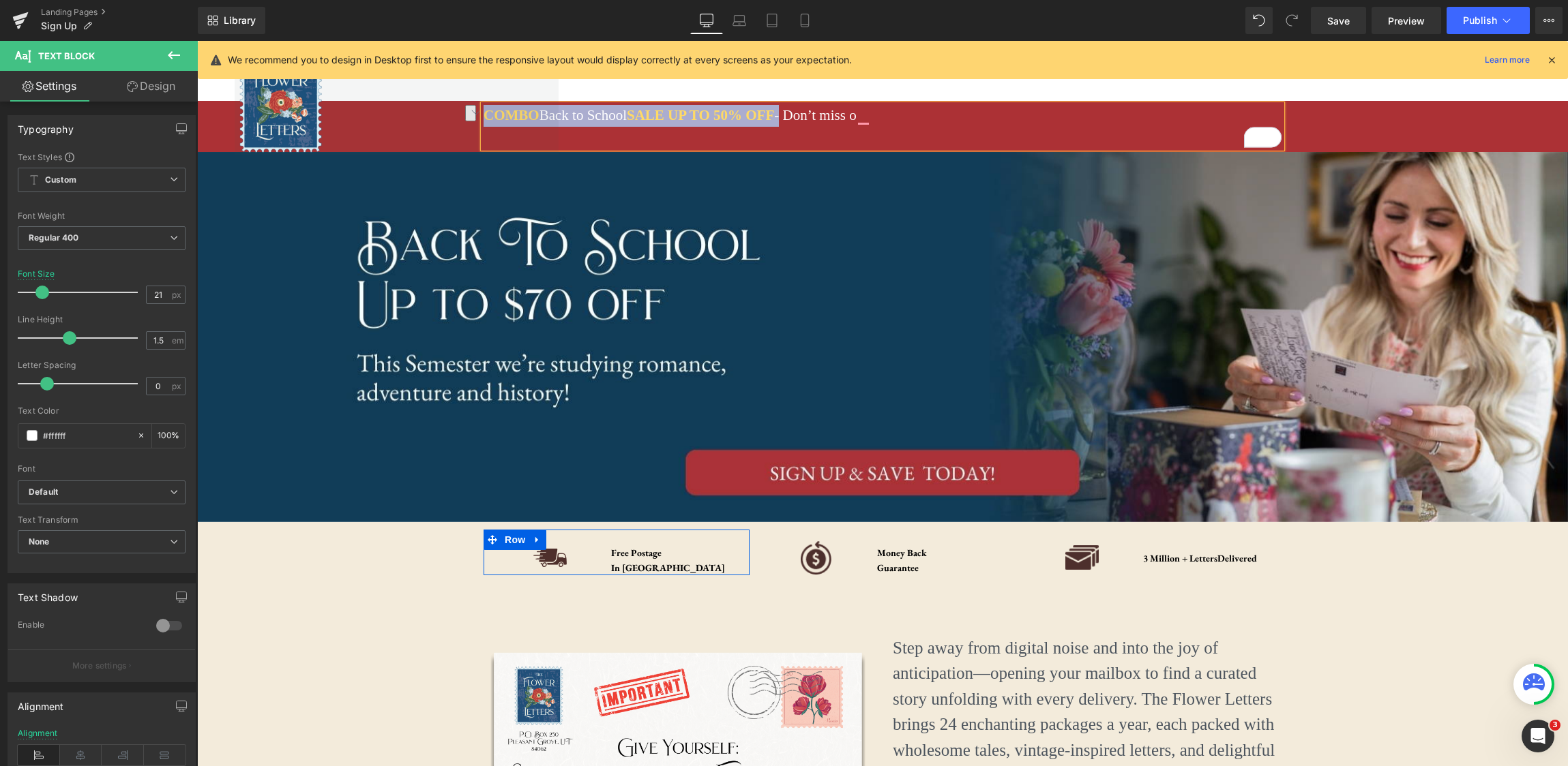
drag, startPoint x: 789, startPoint y: 117, endPoint x: 485, endPoint y: 110, distance: 304.1
drag, startPoint x: 680, startPoint y: 89, endPoint x: 674, endPoint y: 95, distance: 8.5
click at [680, 89] on nav "Home Shop Stories Floral Tins Floral Prints Podcast Our Mission More Learn" at bounding box center [882, 71] width 648 height 59
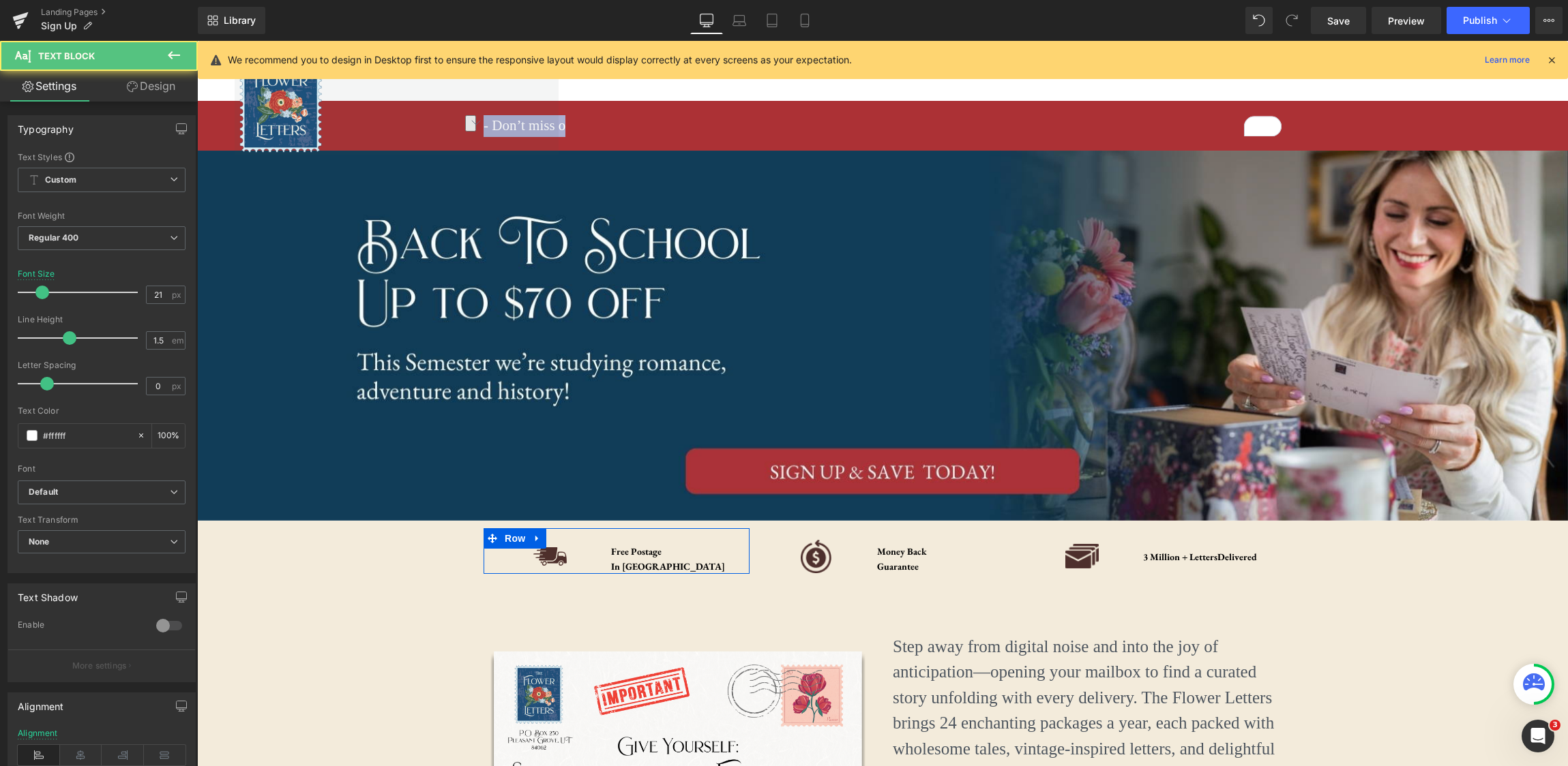
drag, startPoint x: 578, startPoint y: 126, endPoint x: 477, endPoint y: 124, distance: 101.0
